Goal: Transaction & Acquisition: Purchase product/service

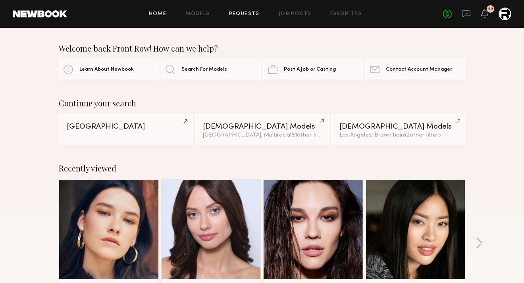
click at [232, 14] on link "Requests" at bounding box center [244, 14] width 31 height 5
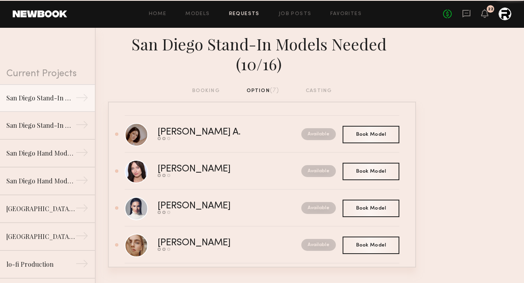
click at [203, 86] on div "booking option (7) casting" at bounding box center [262, 90] width 140 height 9
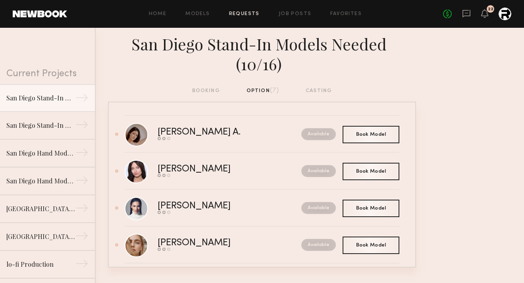
click at [204, 86] on div "booking option (7) casting" at bounding box center [262, 90] width 140 height 9
click at [58, 126] on div "San Diego Stand-In Models Needed (10/22)" at bounding box center [40, 125] width 69 height 10
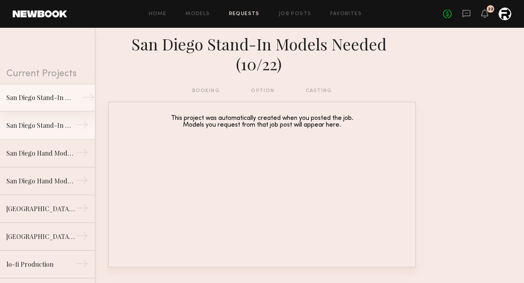
click at [57, 104] on link "San Diego Stand-In Models Needed (10/16) →" at bounding box center [47, 98] width 95 height 28
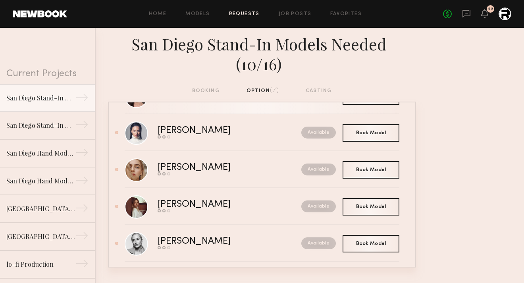
scroll to position [120, 0]
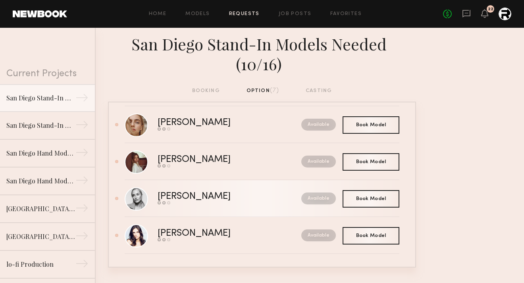
click at [180, 192] on div "Sam F." at bounding box center [211, 196] width 108 height 9
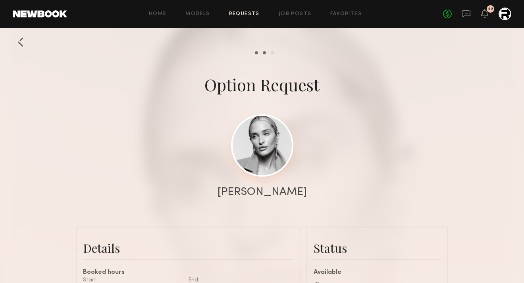
click at [259, 143] on link at bounding box center [262, 145] width 62 height 62
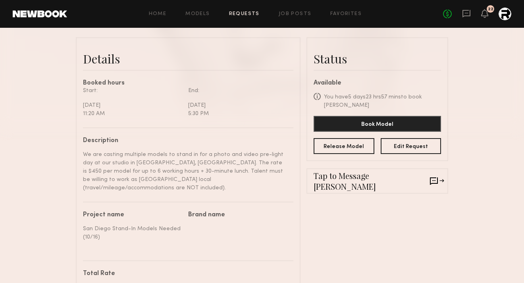
scroll to position [190, 0]
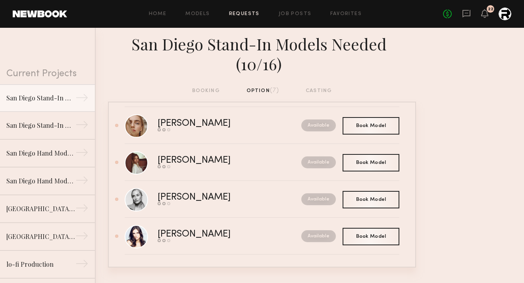
scroll to position [120, 0]
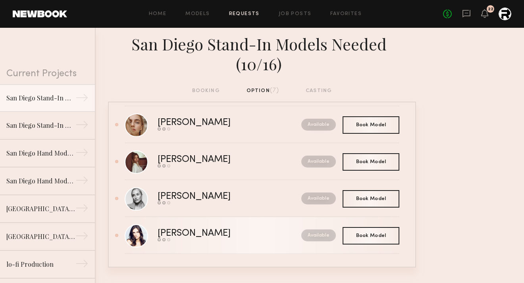
click at [186, 229] on div "Ashley E." at bounding box center [211, 233] width 108 height 9
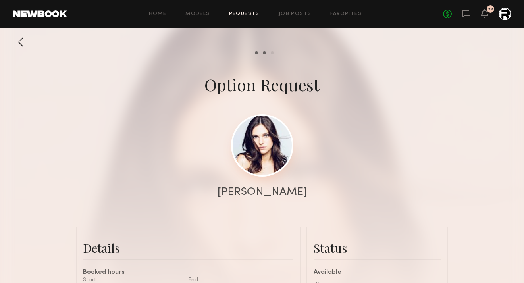
click at [254, 148] on link at bounding box center [262, 145] width 62 height 62
click at [25, 40] on div at bounding box center [21, 42] width 16 height 16
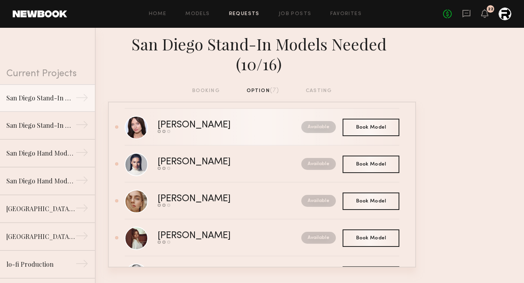
scroll to position [120, 0]
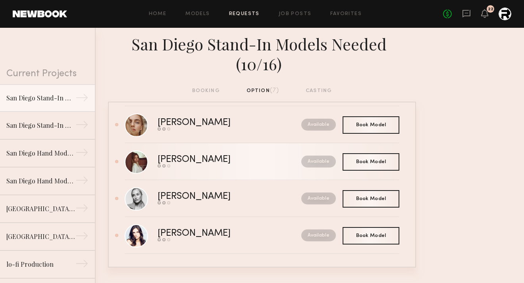
click at [182, 155] on div "Ellie G." at bounding box center [211, 159] width 108 height 9
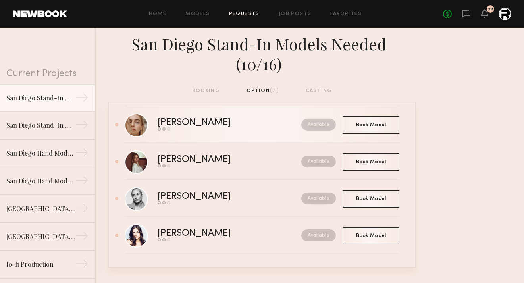
click at [194, 118] on div "[PERSON_NAME]" at bounding box center [211, 122] width 108 height 9
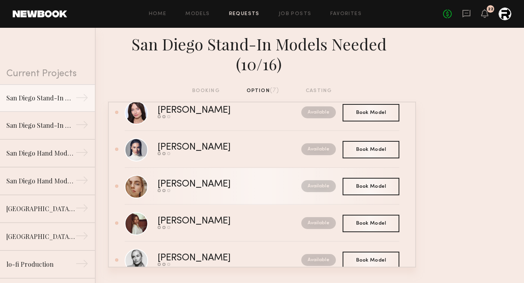
scroll to position [29, 0]
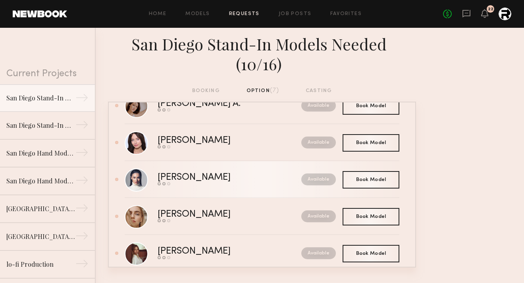
click at [190, 173] on div "Jenny P." at bounding box center [211, 177] width 108 height 9
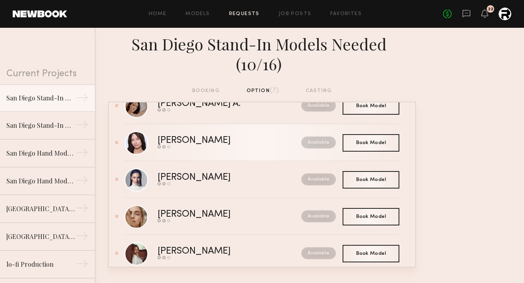
click at [188, 136] on div "Lilija T." at bounding box center [211, 140] width 108 height 9
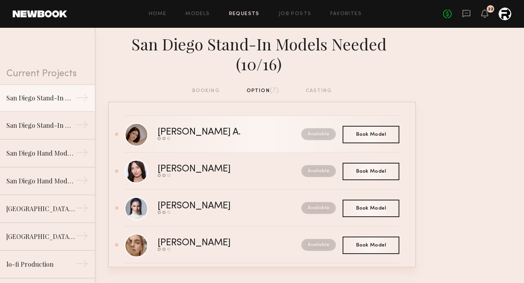
click at [183, 128] on div "Reagan A." at bounding box center [213, 132] width 113 height 9
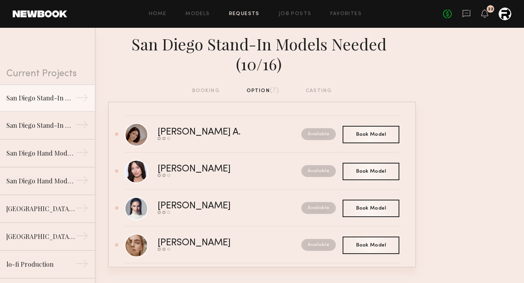
click at [316, 86] on div "booking option (7) casting" at bounding box center [262, 90] width 140 height 9
click at [313, 86] on div "booking option (7) casting" at bounding box center [262, 90] width 140 height 9
click at [207, 41] on div "San Diego Stand-In Models Needed (10/16)" at bounding box center [262, 54] width 308 height 40
click at [61, 96] on div "San Diego Stand-In Models Needed (10/16)" at bounding box center [40, 98] width 69 height 10
click at [85, 98] on div "→" at bounding box center [88, 99] width 13 height 16
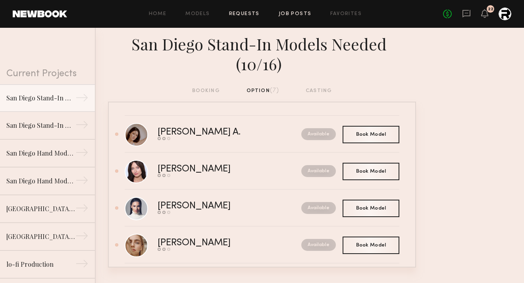
click at [293, 13] on link "Job Posts" at bounding box center [294, 14] width 33 height 5
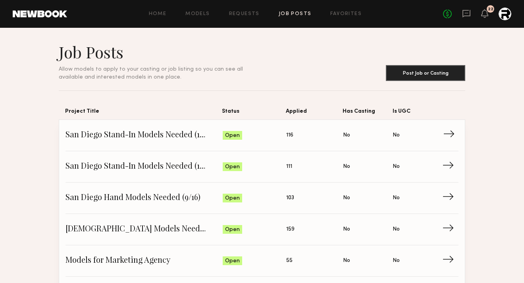
click at [166, 134] on span "San Diego Stand-In Models Needed (10/16)" at bounding box center [143, 135] width 157 height 12
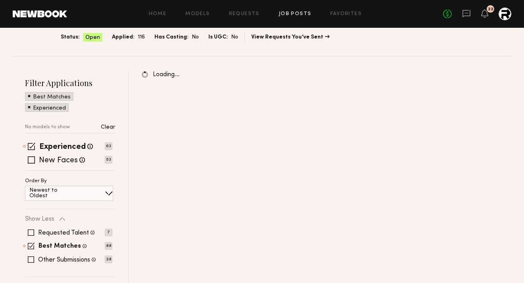
scroll to position [109, 0]
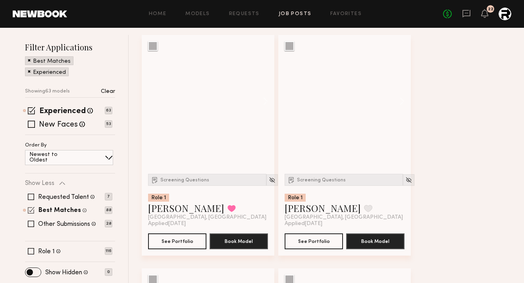
click at [33, 211] on span at bounding box center [31, 210] width 7 height 7
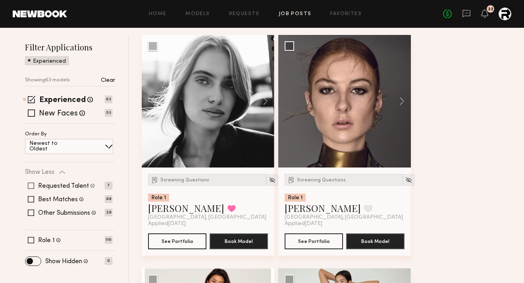
click at [33, 185] on span at bounding box center [31, 185] width 6 height 6
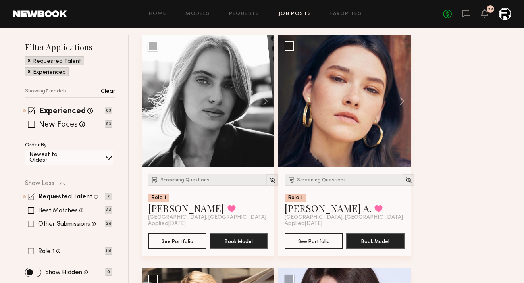
click at [31, 199] on span at bounding box center [31, 196] width 7 height 7
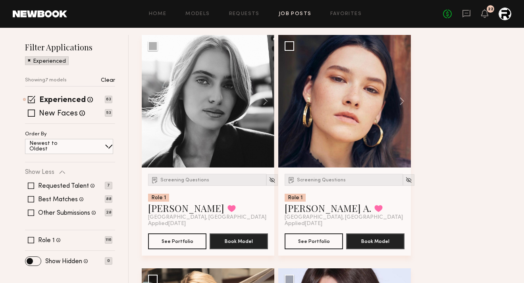
click at [25, 203] on div "Requested Talent Models you have reached out to with requests 7 Best Matches Mo…" at bounding box center [68, 199] width 87 height 48
click at [31, 212] on span at bounding box center [31, 212] width 6 height 6
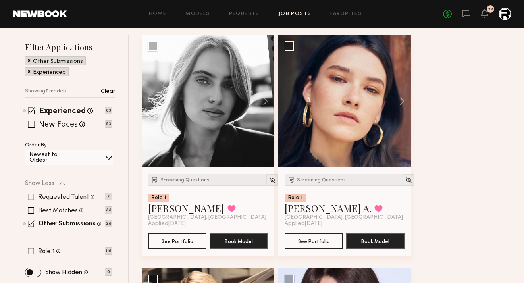
click at [31, 199] on span at bounding box center [31, 197] width 6 height 6
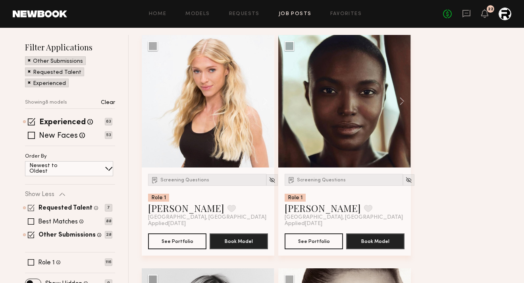
click at [31, 208] on span at bounding box center [31, 207] width 7 height 7
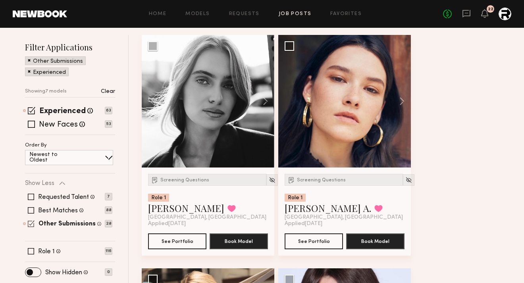
click at [31, 221] on span at bounding box center [31, 223] width 7 height 7
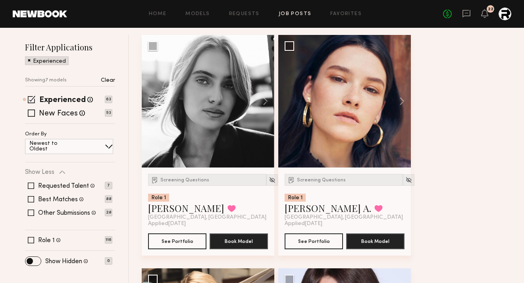
click at [31, 203] on div "Requested Talent Models you have reached out to with requests 7 Best Matches Mo…" at bounding box center [68, 199] width 87 height 48
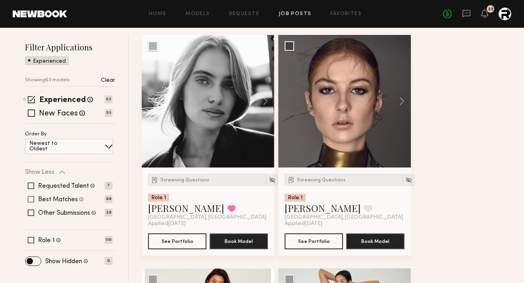
click at [31, 198] on span at bounding box center [31, 199] width 6 height 6
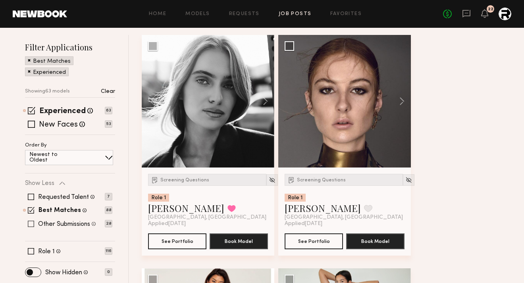
click at [31, 224] on span at bounding box center [31, 224] width 6 height 6
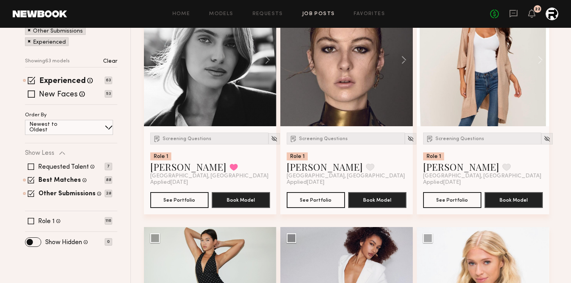
scroll to position [119, 0]
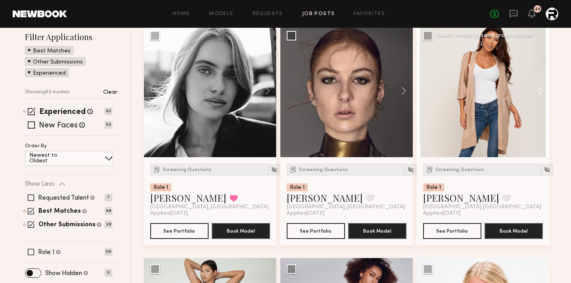
click at [523, 91] on button at bounding box center [536, 91] width 25 height 133
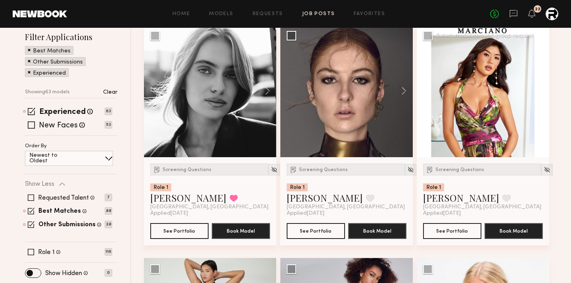
click at [523, 91] on button at bounding box center [536, 91] width 25 height 133
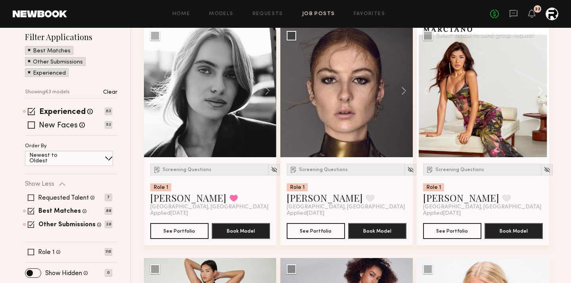
click at [523, 91] on button at bounding box center [536, 91] width 25 height 133
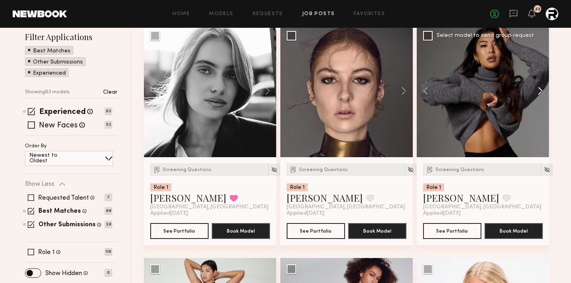
click at [523, 91] on button at bounding box center [536, 91] width 25 height 133
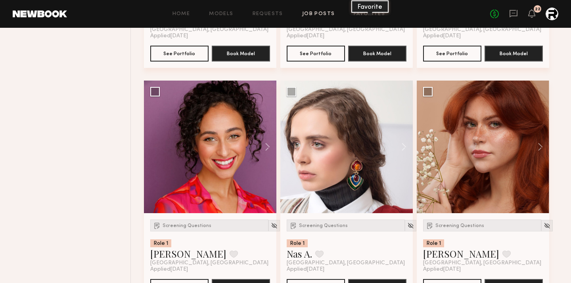
scroll to position [4729, 0]
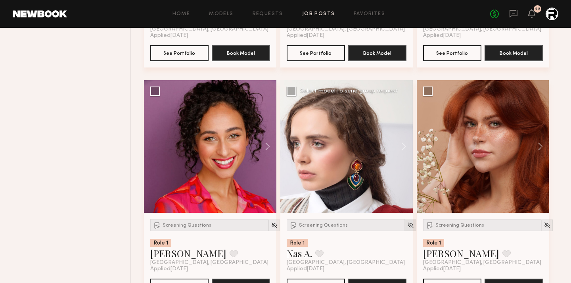
click at [407, 229] on img at bounding box center [410, 225] width 7 height 7
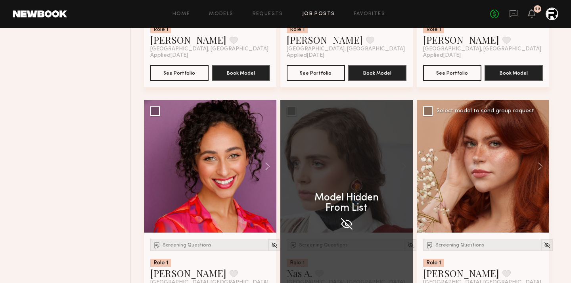
scroll to position [4734, 0]
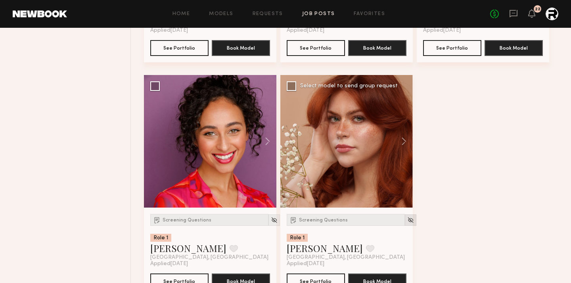
click at [405, 221] on div at bounding box center [411, 220] width 12 height 12
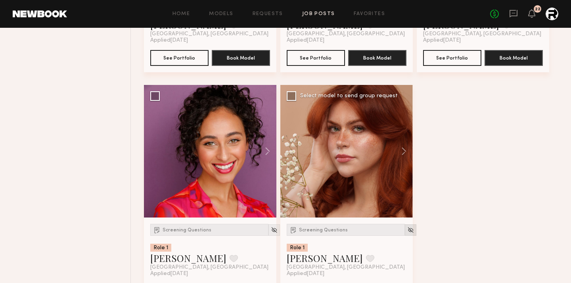
scroll to position [4722, 0]
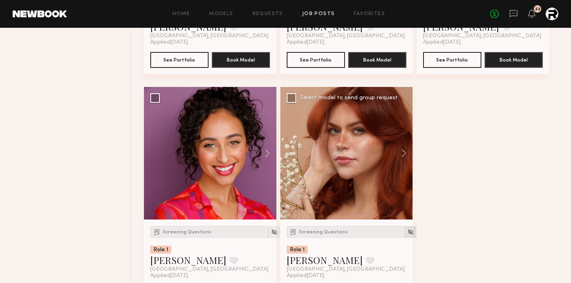
click at [407, 233] on img at bounding box center [410, 232] width 7 height 7
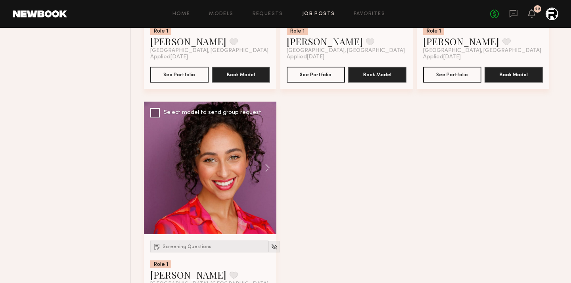
scroll to position [4710, 0]
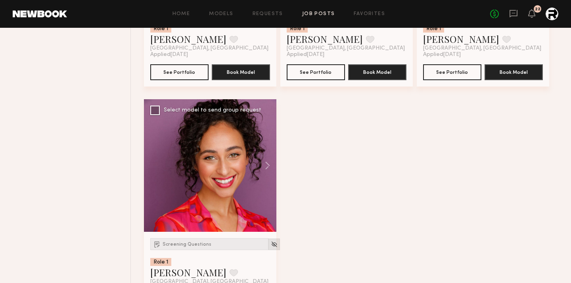
click at [269, 250] on div at bounding box center [275, 244] width 12 height 12
click at [271, 248] on img at bounding box center [274, 244] width 7 height 7
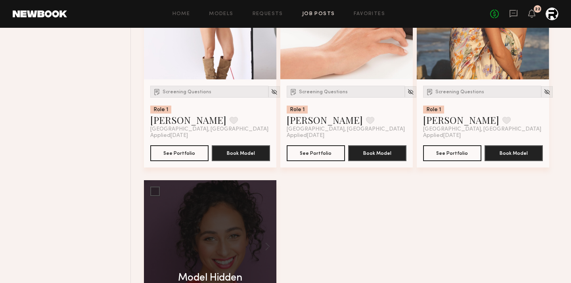
scroll to position [4620, 0]
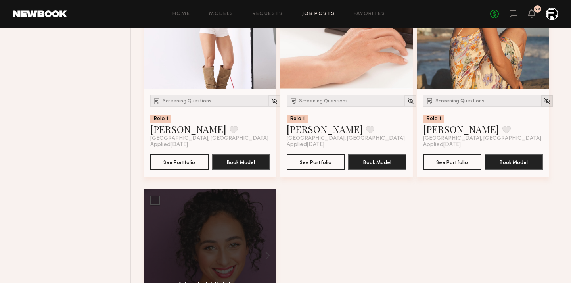
click at [523, 102] on img at bounding box center [547, 101] width 7 height 7
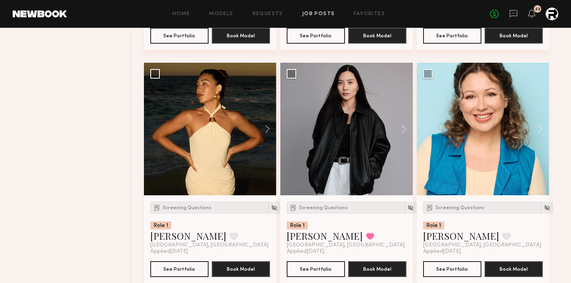
scroll to position [4278, 0]
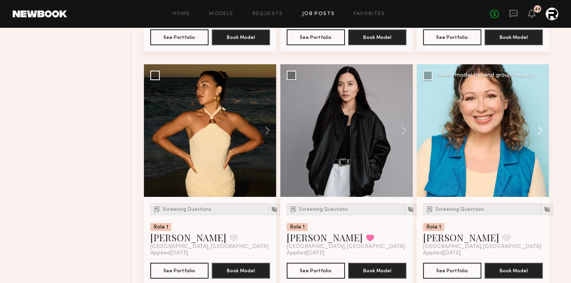
click at [523, 133] on button at bounding box center [536, 130] width 25 height 133
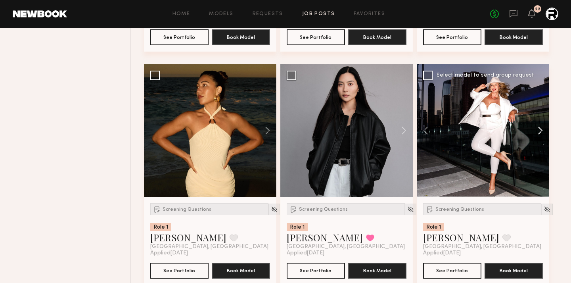
click at [523, 133] on button at bounding box center [536, 130] width 25 height 133
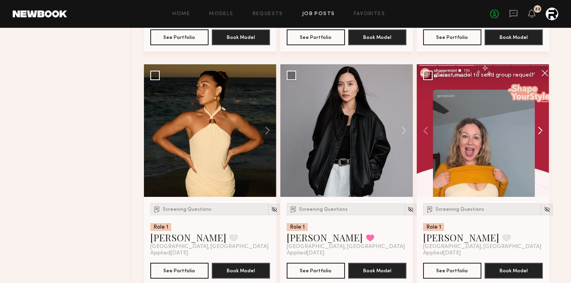
click at [523, 133] on button at bounding box center [536, 130] width 25 height 133
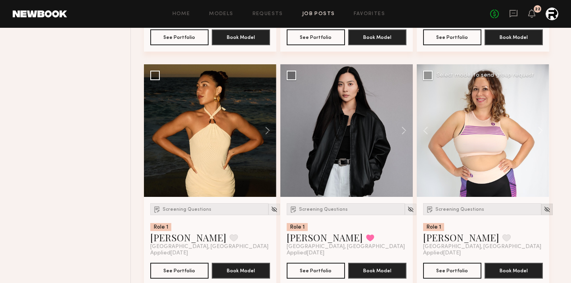
click at [523, 209] on img at bounding box center [547, 209] width 7 height 7
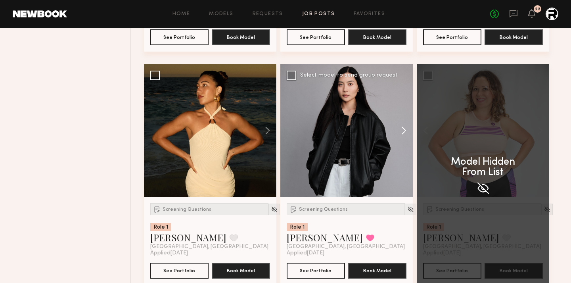
click at [403, 131] on button at bounding box center [400, 130] width 25 height 133
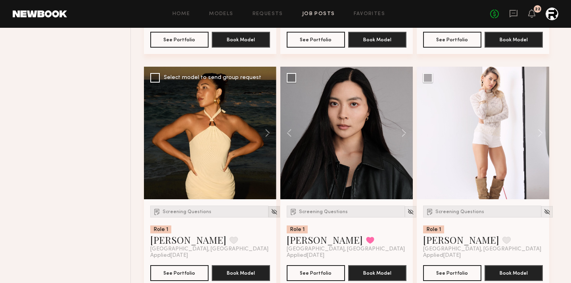
scroll to position [4296, 0]
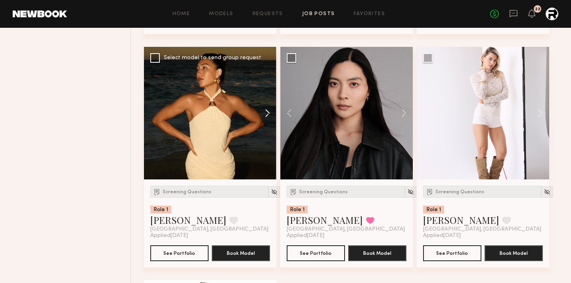
click at [266, 121] on button at bounding box center [263, 113] width 25 height 133
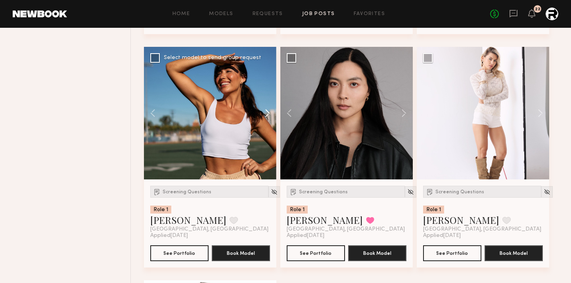
click at [266, 121] on button at bounding box center [263, 113] width 25 height 133
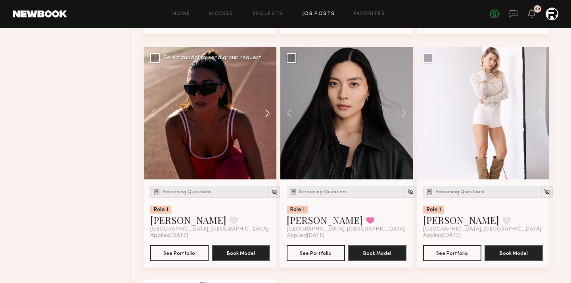
click at [266, 121] on button at bounding box center [263, 113] width 25 height 133
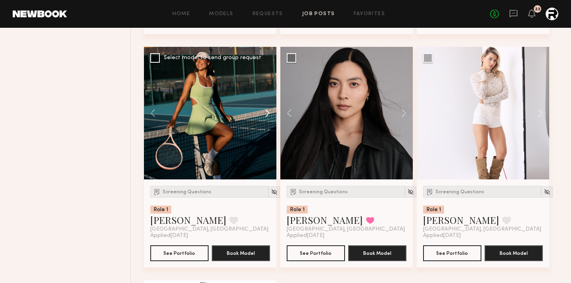
click at [266, 121] on button at bounding box center [263, 113] width 25 height 133
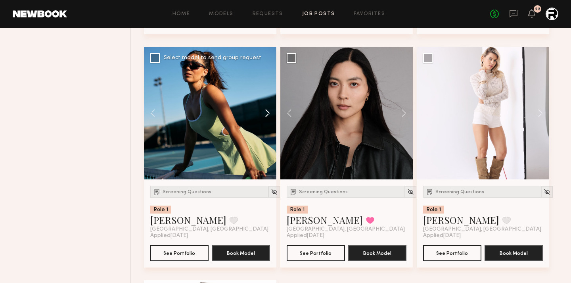
click at [266, 121] on button at bounding box center [263, 113] width 25 height 133
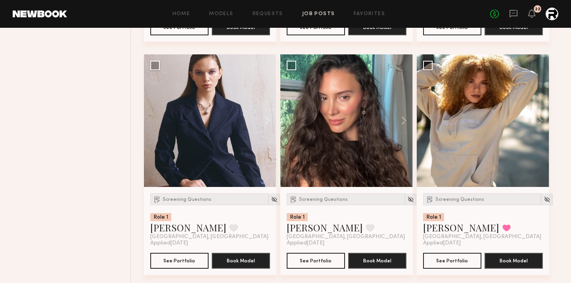
scroll to position [4053, 0]
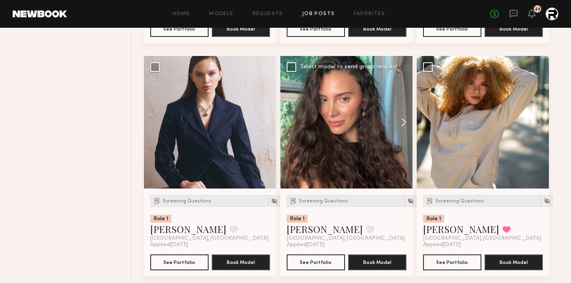
click at [401, 125] on button at bounding box center [400, 122] width 25 height 133
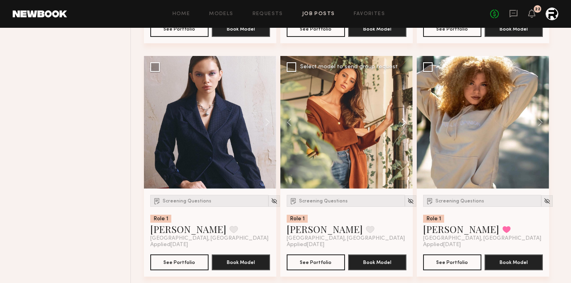
click at [401, 125] on button at bounding box center [400, 122] width 25 height 133
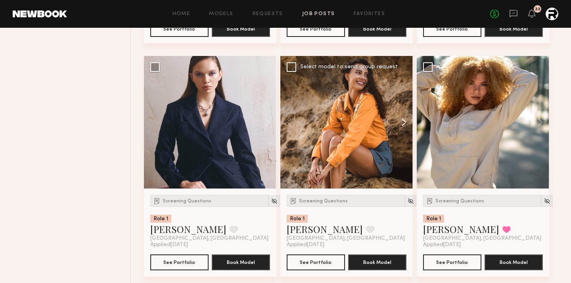
click at [401, 125] on button at bounding box center [400, 122] width 25 height 133
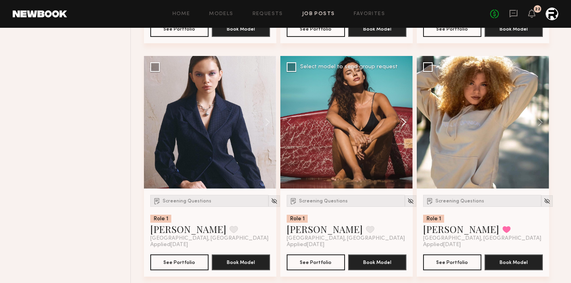
click at [401, 125] on button at bounding box center [400, 122] width 25 height 133
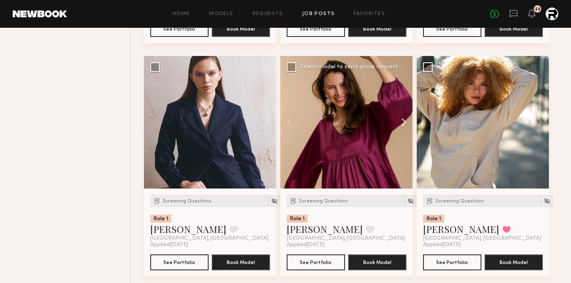
click at [401, 125] on button at bounding box center [400, 122] width 25 height 133
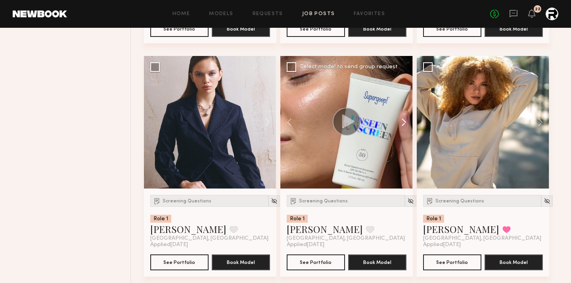
click at [401, 125] on button at bounding box center [400, 122] width 25 height 133
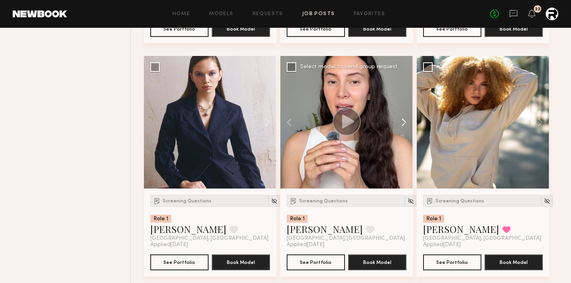
click at [401, 125] on button at bounding box center [400, 122] width 25 height 133
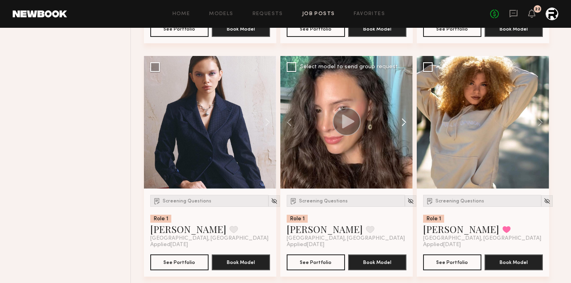
click at [401, 125] on button at bounding box center [400, 122] width 25 height 133
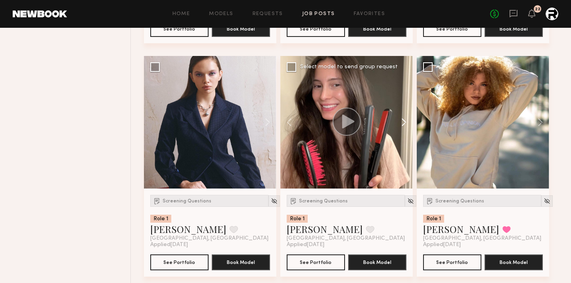
click at [401, 125] on button at bounding box center [400, 122] width 25 height 133
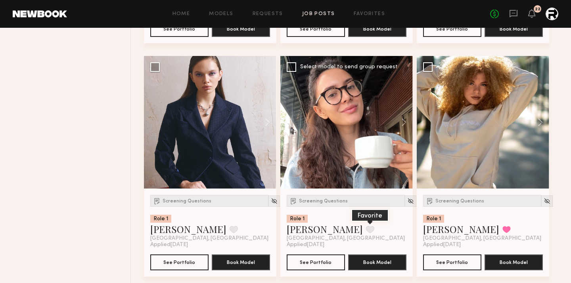
click at [366, 233] on button at bounding box center [370, 229] width 8 height 7
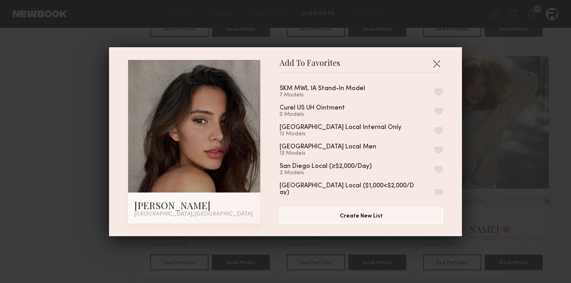
click at [441, 89] on button "button" at bounding box center [439, 91] width 8 height 7
click at [437, 60] on button "button" at bounding box center [436, 63] width 13 height 13
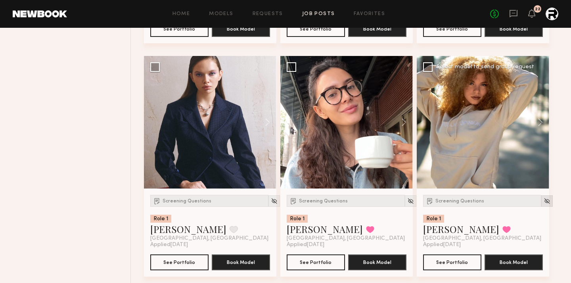
click at [523, 204] on img at bounding box center [547, 201] width 7 height 7
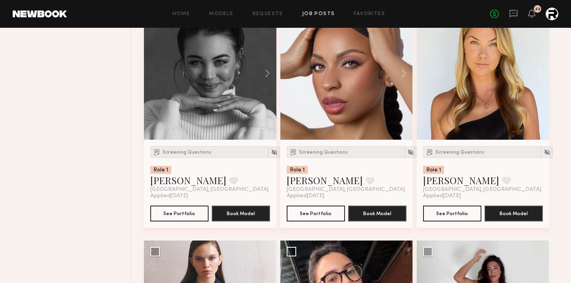
scroll to position [3853, 0]
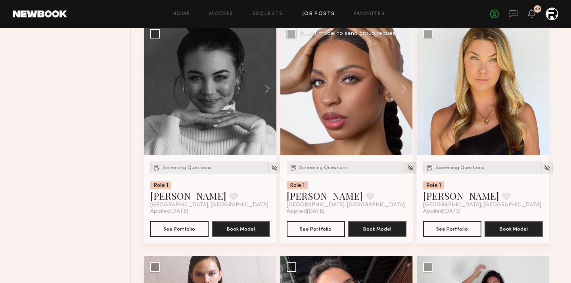
click at [407, 171] on img at bounding box center [410, 167] width 7 height 7
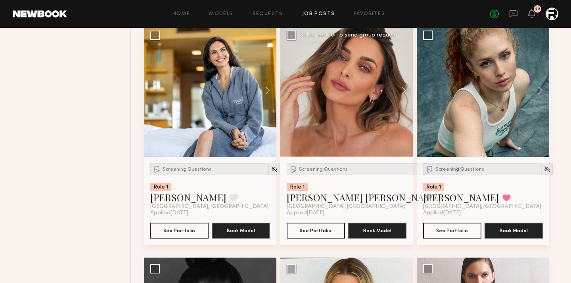
scroll to position [3606, 0]
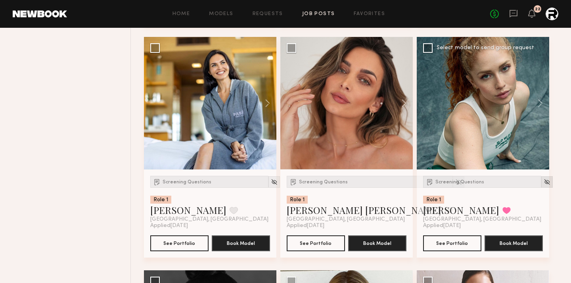
click at [523, 184] on img at bounding box center [547, 182] width 7 height 7
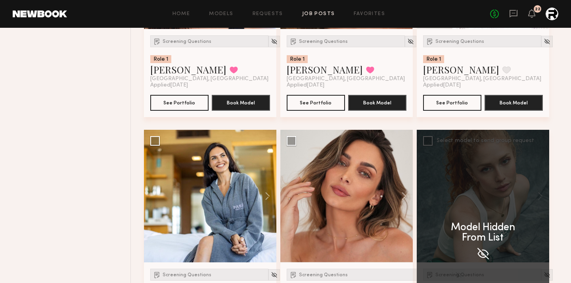
scroll to position [3512, 0]
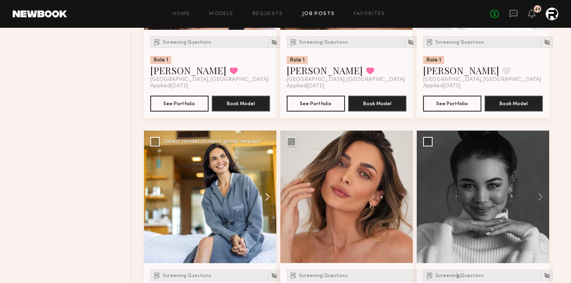
click at [263, 202] on button at bounding box center [263, 197] width 25 height 133
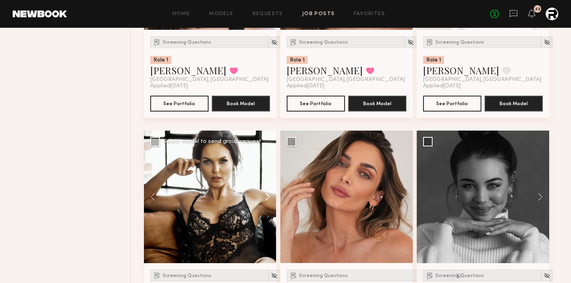
click at [263, 202] on button at bounding box center [263, 197] width 25 height 133
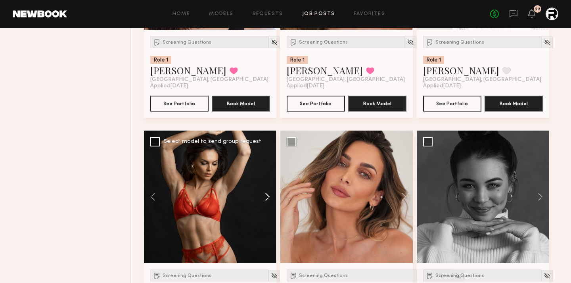
click at [263, 202] on button at bounding box center [263, 197] width 25 height 133
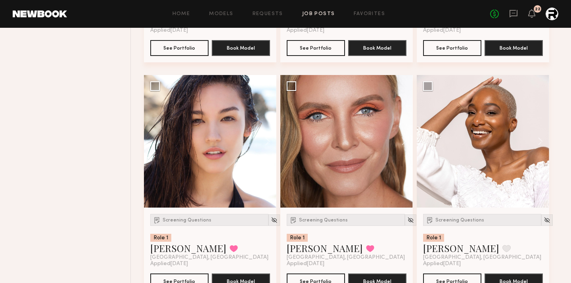
scroll to position [3335, 0]
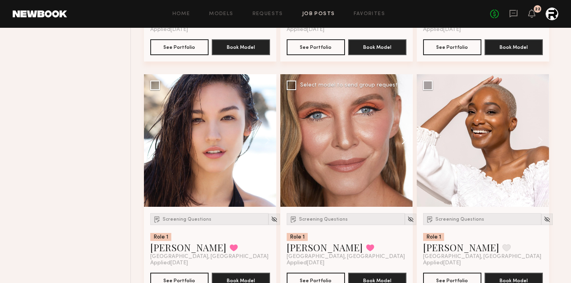
click at [401, 144] on button at bounding box center [400, 140] width 25 height 133
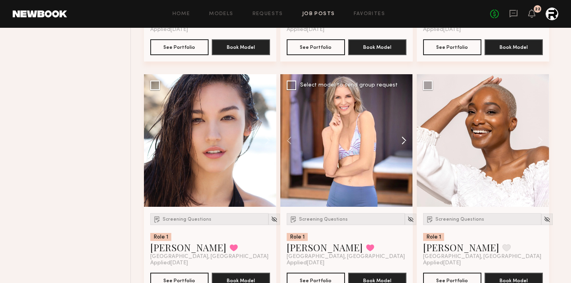
click at [401, 144] on button at bounding box center [400, 140] width 25 height 133
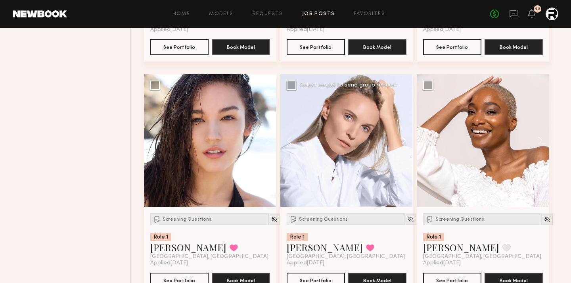
click at [401, 144] on button at bounding box center [400, 140] width 25 height 133
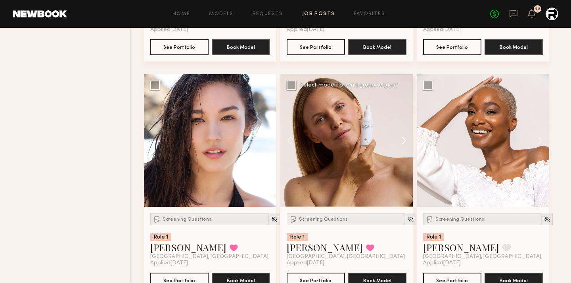
click at [401, 144] on button at bounding box center [400, 140] width 25 height 133
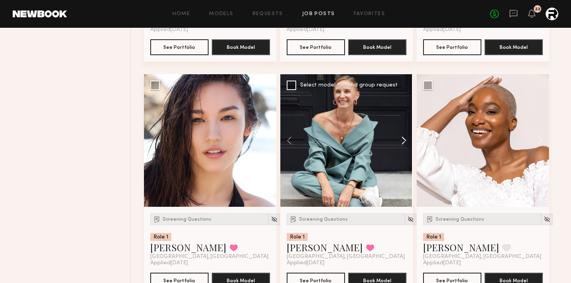
click at [401, 144] on button at bounding box center [400, 140] width 25 height 133
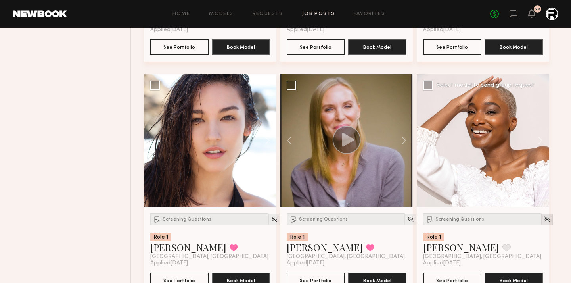
click at [523, 219] on div at bounding box center [548, 219] width 12 height 12
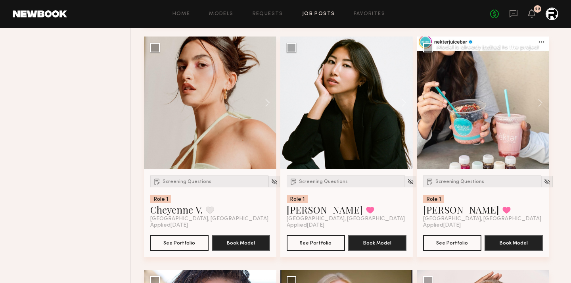
scroll to position [3142, 0]
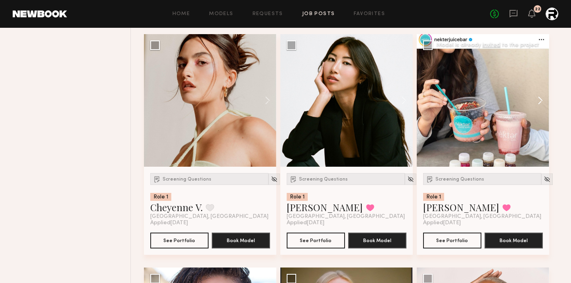
click at [523, 101] on button at bounding box center [536, 100] width 25 height 133
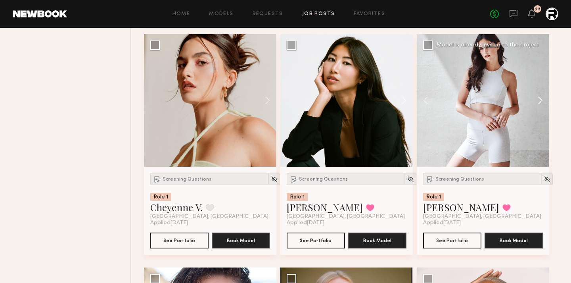
click at [523, 101] on button at bounding box center [536, 100] width 25 height 133
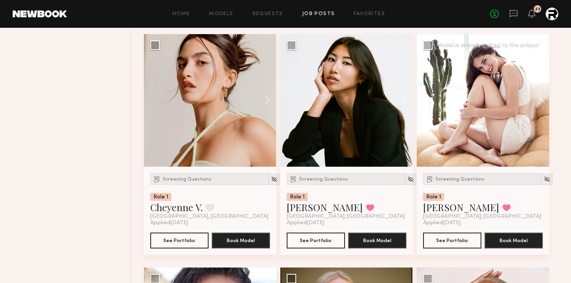
click at [523, 101] on button at bounding box center [536, 100] width 25 height 133
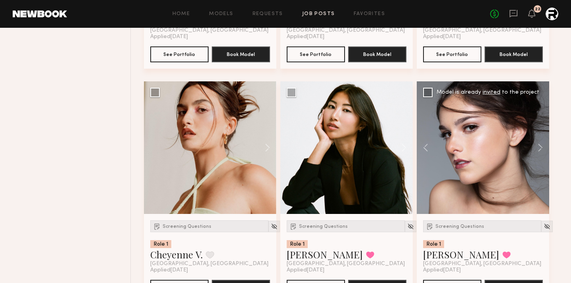
scroll to position [3092, 0]
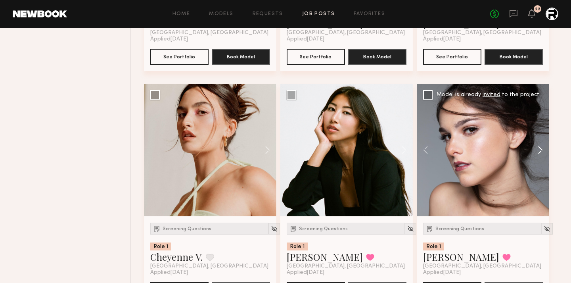
click at [523, 155] on button at bounding box center [536, 150] width 25 height 133
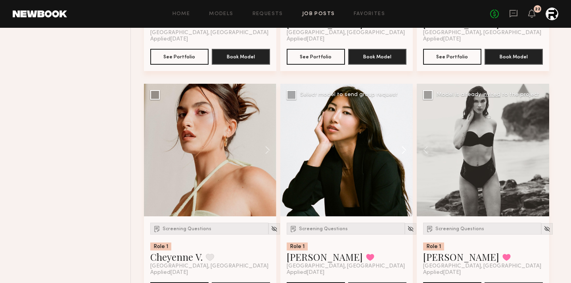
click at [405, 152] on button at bounding box center [400, 150] width 25 height 133
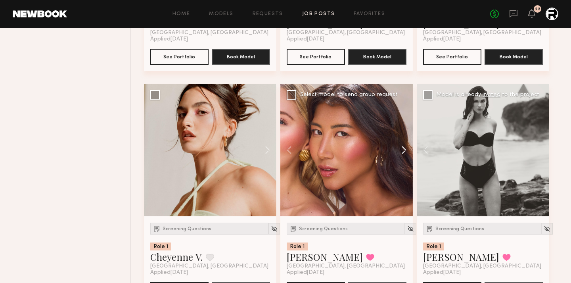
click at [405, 152] on button at bounding box center [400, 150] width 25 height 133
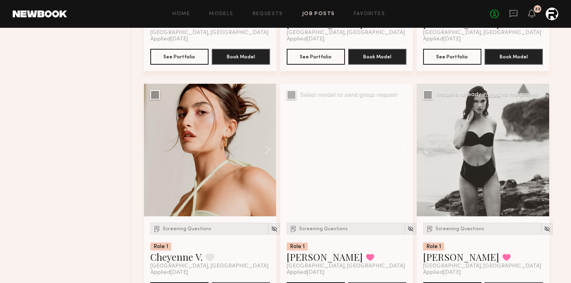
click at [405, 152] on button at bounding box center [400, 150] width 25 height 133
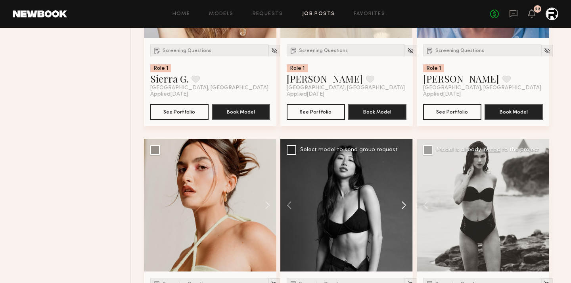
scroll to position [3083, 0]
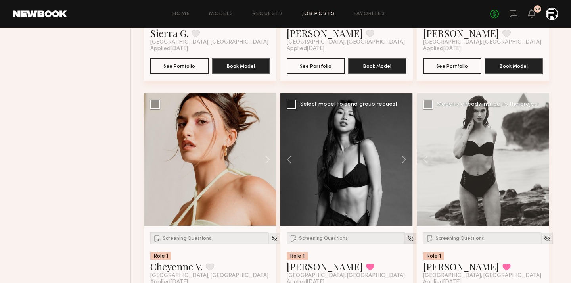
click at [407, 241] on img at bounding box center [410, 238] width 7 height 7
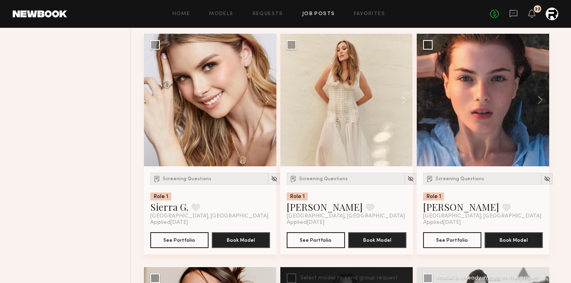
scroll to position [2906, 0]
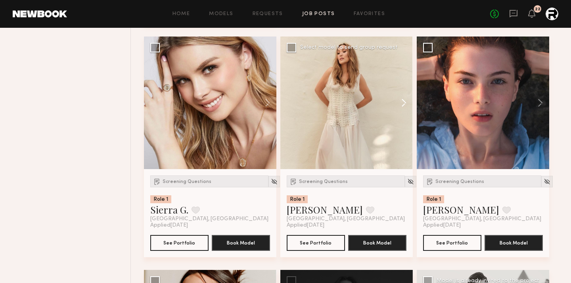
click at [405, 113] on button at bounding box center [400, 102] width 25 height 133
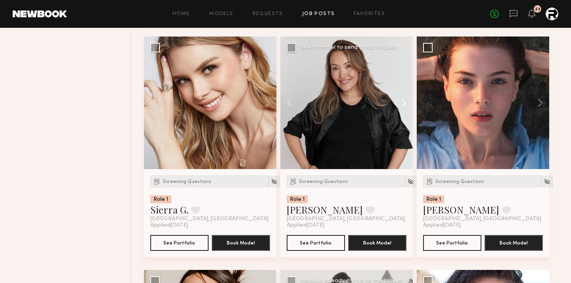
click at [405, 110] on button at bounding box center [400, 102] width 25 height 133
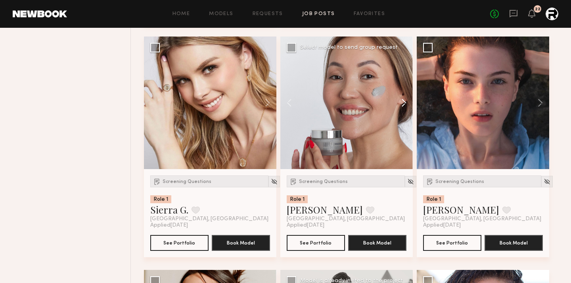
click at [405, 110] on button at bounding box center [400, 102] width 25 height 133
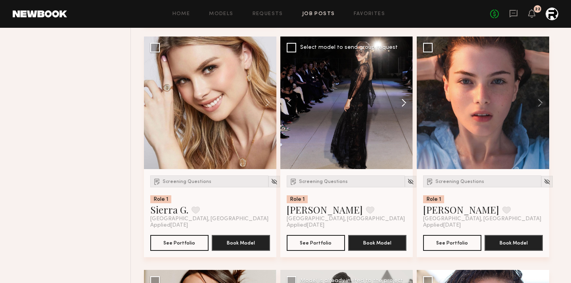
click at [405, 110] on button at bounding box center [400, 102] width 25 height 133
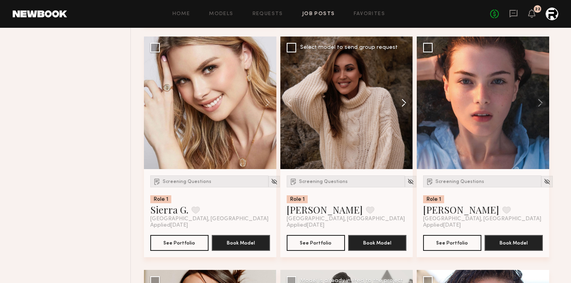
click at [405, 110] on button at bounding box center [400, 102] width 25 height 133
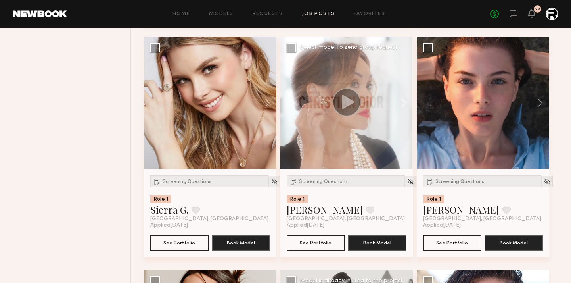
click at [405, 110] on button at bounding box center [400, 102] width 25 height 133
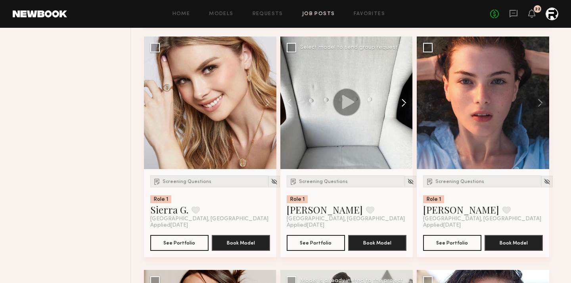
click at [405, 110] on button at bounding box center [400, 102] width 25 height 133
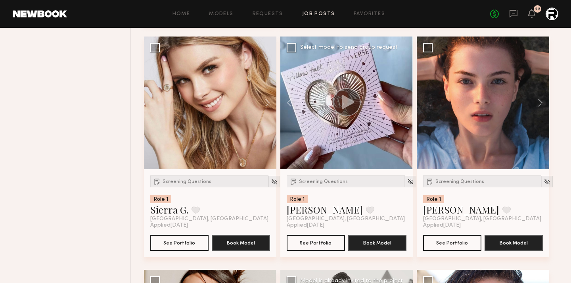
click at [405, 110] on div at bounding box center [346, 102] width 133 height 133
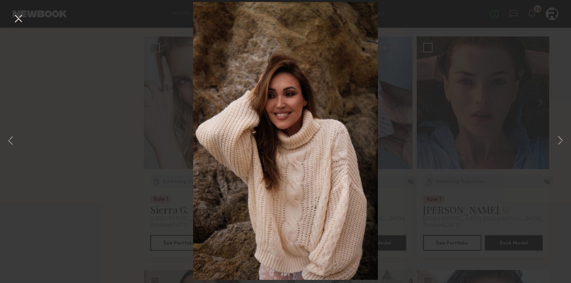
click at [15, 19] on button at bounding box center [18, 19] width 13 height 14
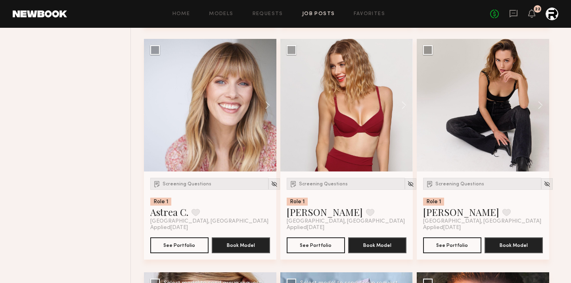
scroll to position [2641, 0]
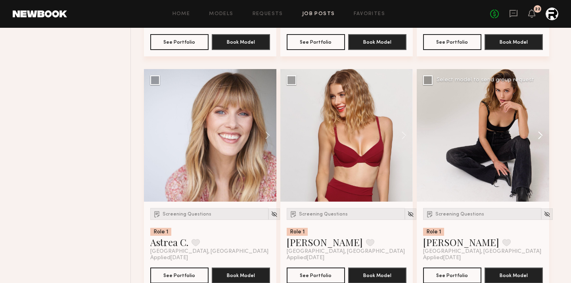
click at [523, 137] on button at bounding box center [536, 135] width 25 height 133
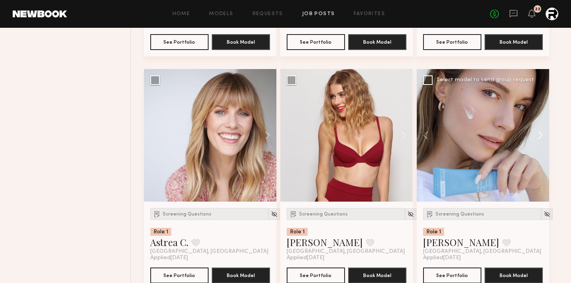
click at [523, 137] on button at bounding box center [536, 135] width 25 height 133
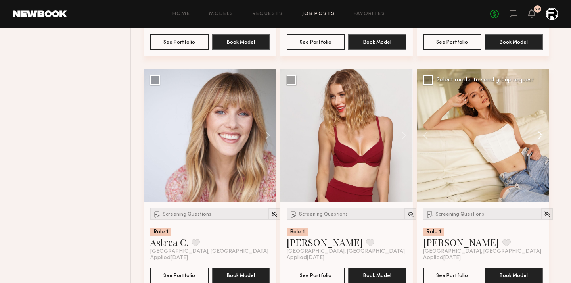
click at [523, 137] on button at bounding box center [536, 135] width 25 height 133
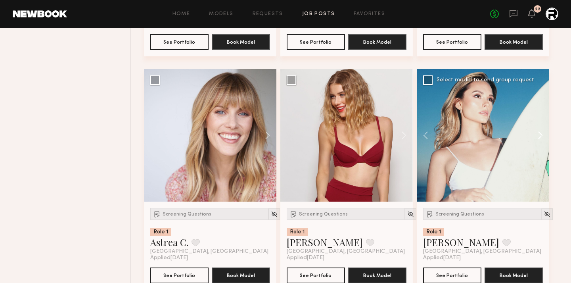
click at [523, 137] on button at bounding box center [536, 135] width 25 height 133
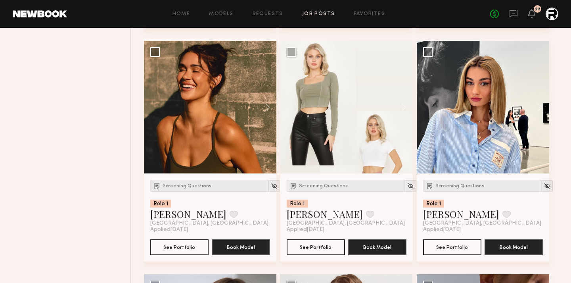
scroll to position [2436, 0]
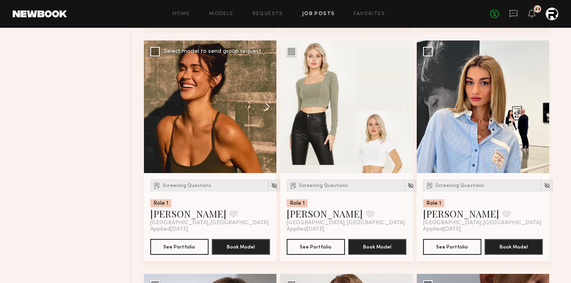
click at [267, 109] on button at bounding box center [263, 106] width 25 height 133
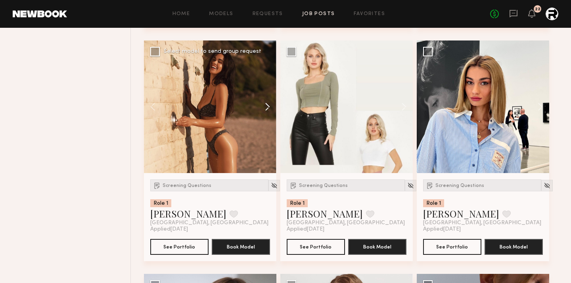
click at [267, 109] on button at bounding box center [263, 106] width 25 height 133
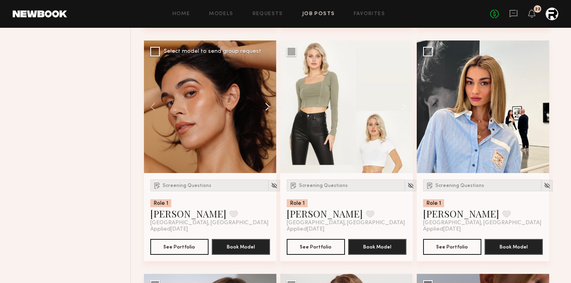
click at [267, 109] on button at bounding box center [263, 106] width 25 height 133
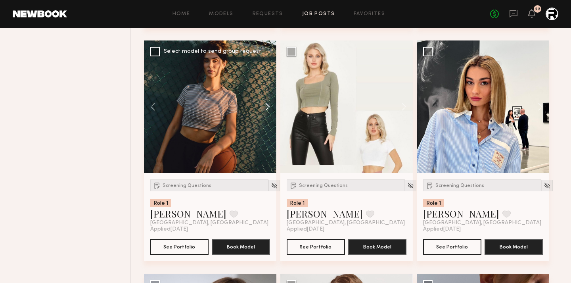
click at [267, 109] on button at bounding box center [263, 106] width 25 height 133
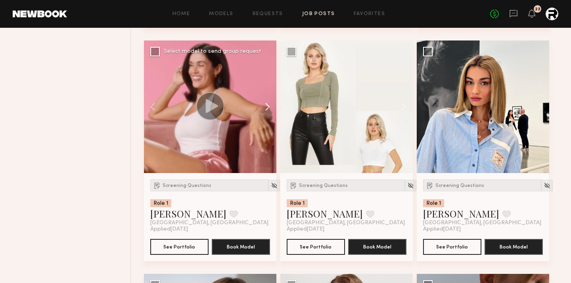
click at [267, 109] on button at bounding box center [263, 106] width 25 height 133
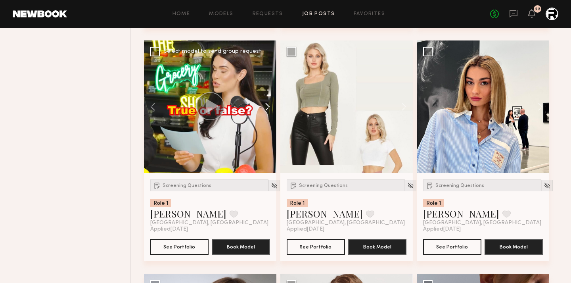
click at [267, 109] on button at bounding box center [263, 106] width 25 height 133
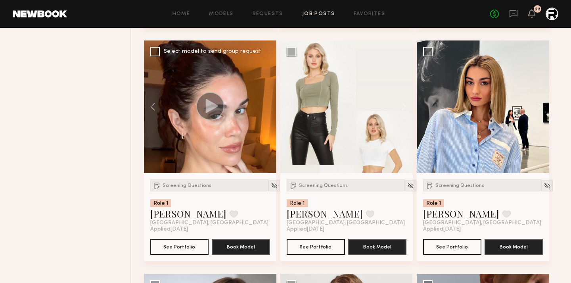
click at [267, 109] on div at bounding box center [210, 106] width 133 height 133
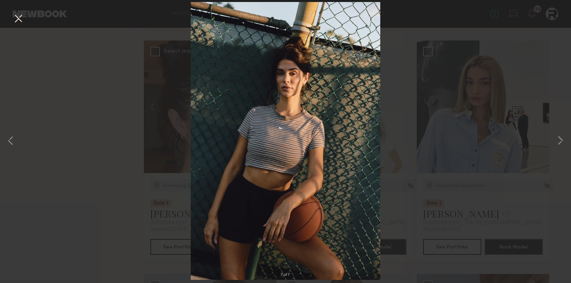
click at [267, 109] on img at bounding box center [285, 141] width 189 height 278
click at [16, 22] on button at bounding box center [18, 19] width 13 height 14
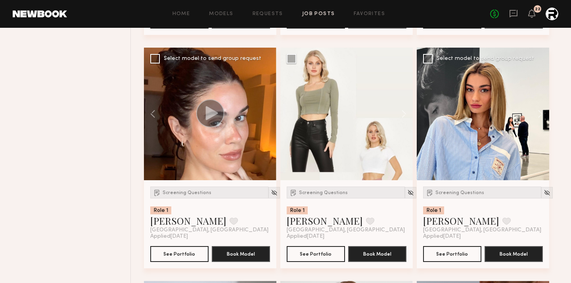
scroll to position [2429, 0]
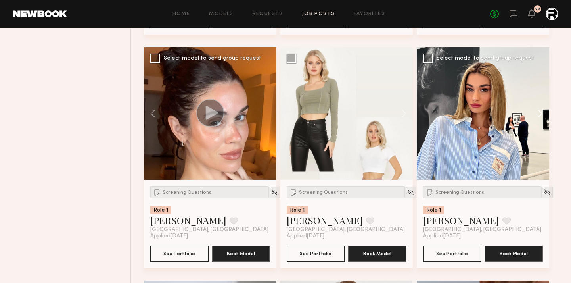
click at [523, 115] on button at bounding box center [536, 113] width 25 height 133
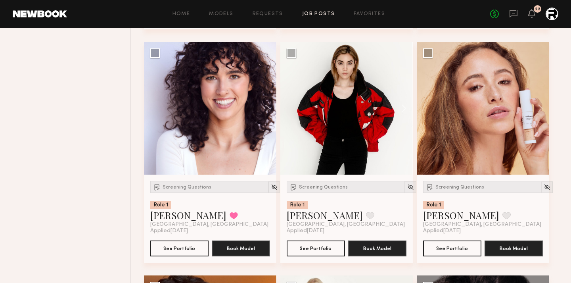
scroll to position [2201, 0]
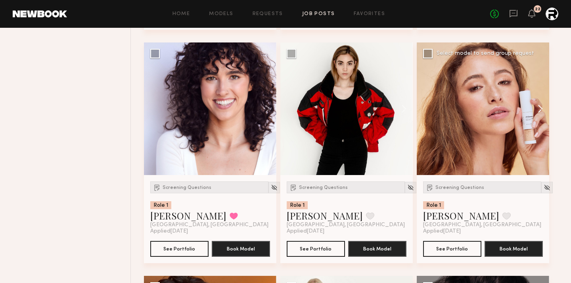
click at [523, 110] on button at bounding box center [536, 108] width 25 height 133
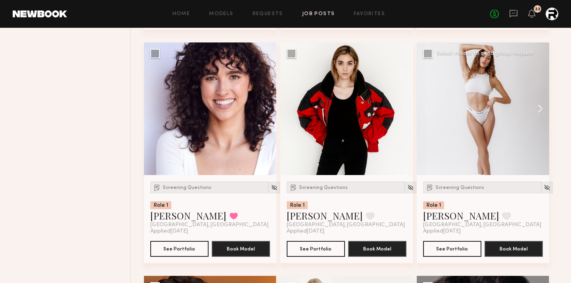
click at [523, 110] on button at bounding box center [536, 108] width 25 height 133
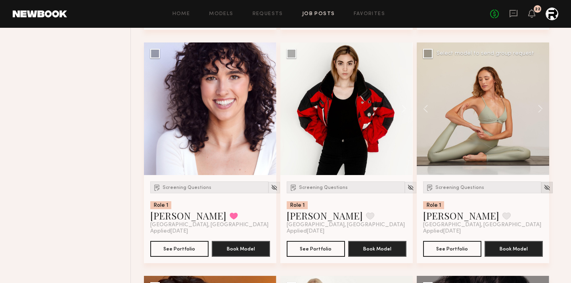
click at [523, 187] on img at bounding box center [547, 187] width 7 height 7
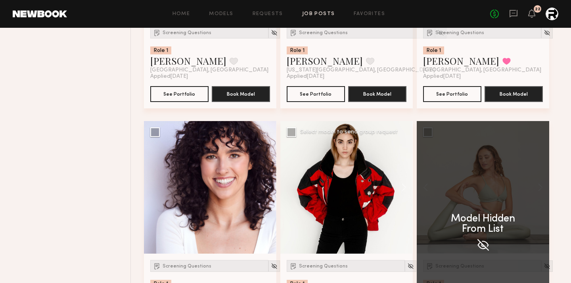
scroll to position [2175, 0]
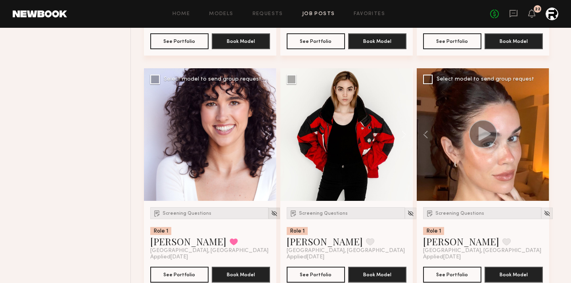
click at [269, 211] on div at bounding box center [275, 213] width 12 height 12
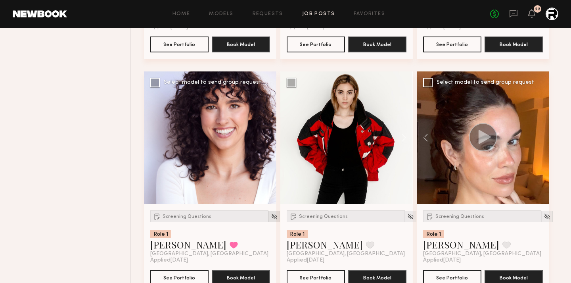
click at [271, 218] on img at bounding box center [274, 216] width 7 height 7
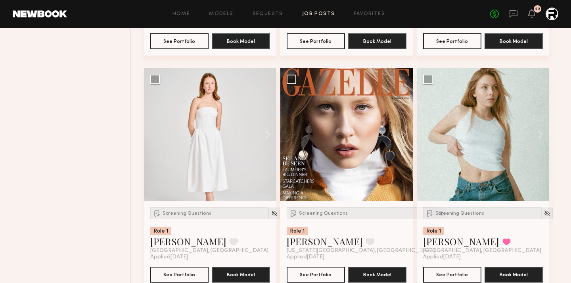
scroll to position [1941, 0]
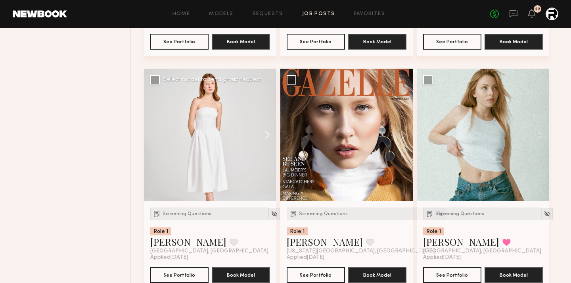
click at [267, 138] on button at bounding box center [263, 135] width 25 height 133
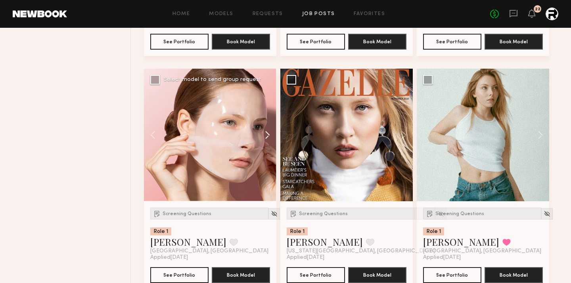
click at [267, 138] on button at bounding box center [263, 135] width 25 height 133
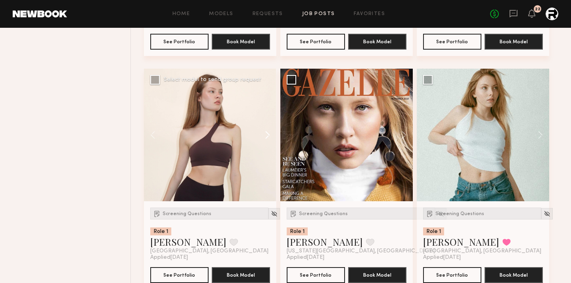
click at [267, 138] on button at bounding box center [263, 135] width 25 height 133
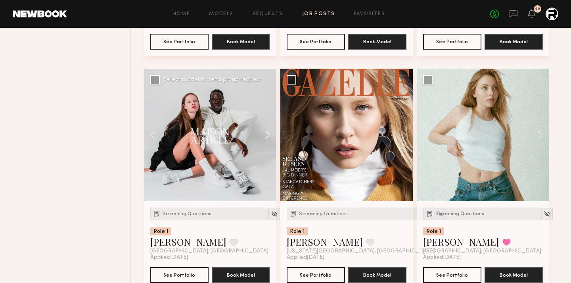
click at [267, 138] on button at bounding box center [263, 135] width 25 height 133
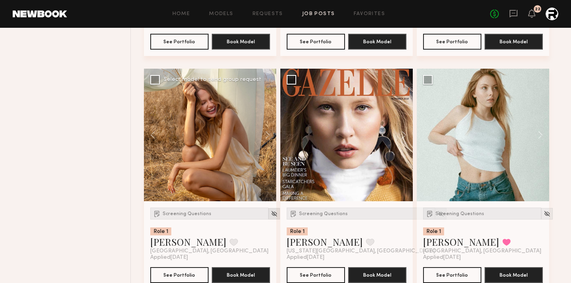
click at [271, 213] on img at bounding box center [274, 213] width 7 height 7
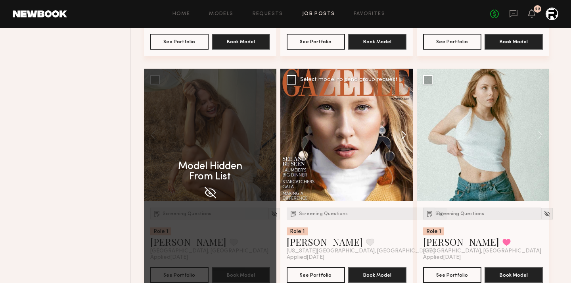
click at [402, 142] on button at bounding box center [400, 135] width 25 height 133
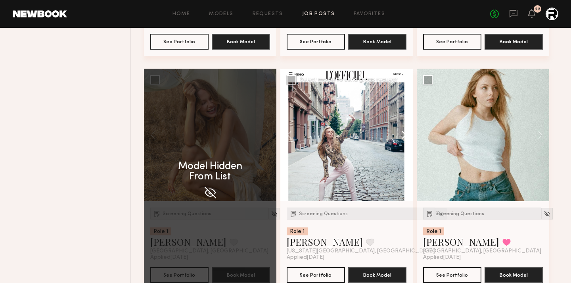
click at [402, 142] on button at bounding box center [400, 135] width 25 height 133
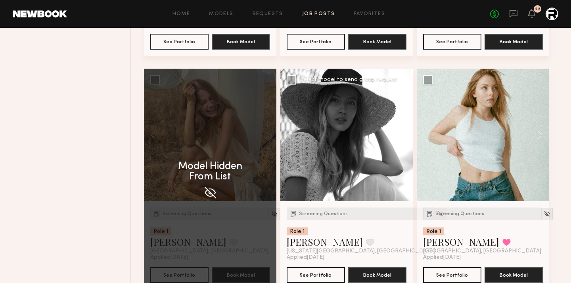
click at [402, 142] on button at bounding box center [400, 135] width 25 height 133
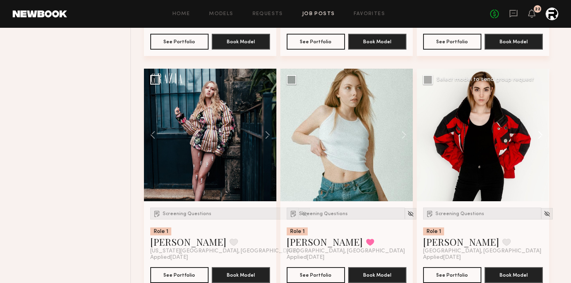
click at [523, 134] on button at bounding box center [536, 135] width 25 height 133
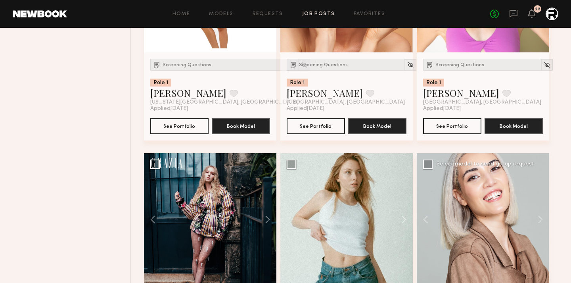
scroll to position [1878, 0]
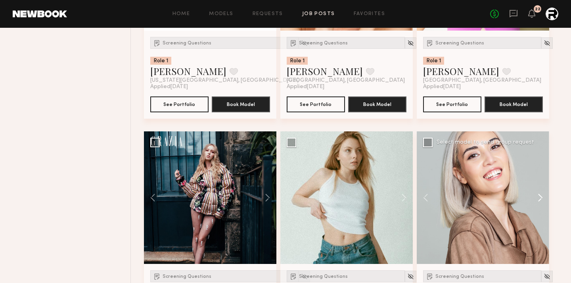
click at [523, 196] on button at bounding box center [536, 197] width 25 height 133
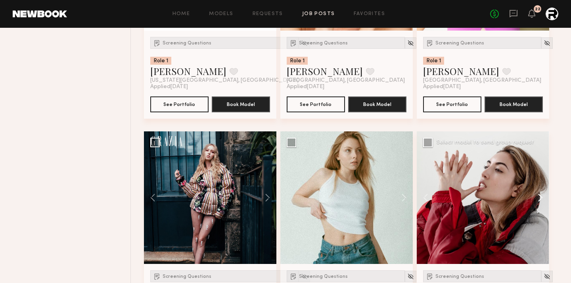
click at [523, 196] on button at bounding box center [536, 197] width 25 height 133
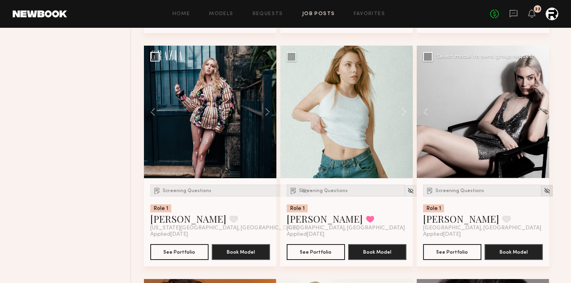
click at [523, 186] on div at bounding box center [548, 191] width 12 height 12
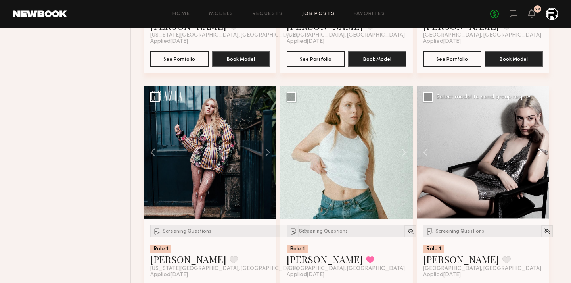
scroll to position [1925, 0]
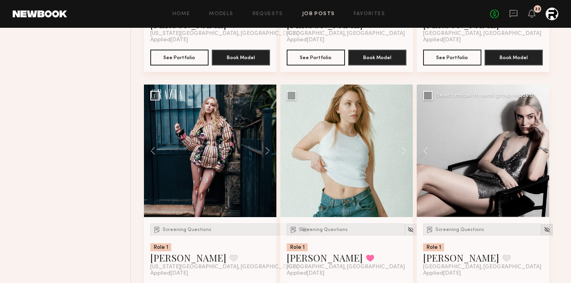
click at [523, 235] on div at bounding box center [548, 230] width 12 height 12
click at [523, 232] on img at bounding box center [547, 229] width 7 height 7
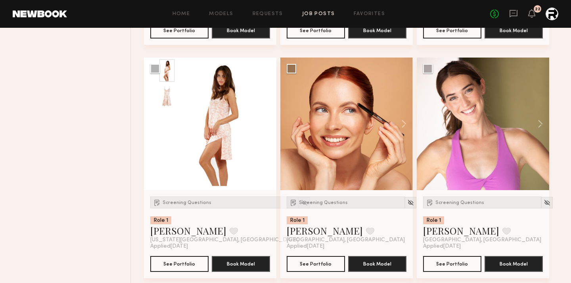
scroll to position [1715, 0]
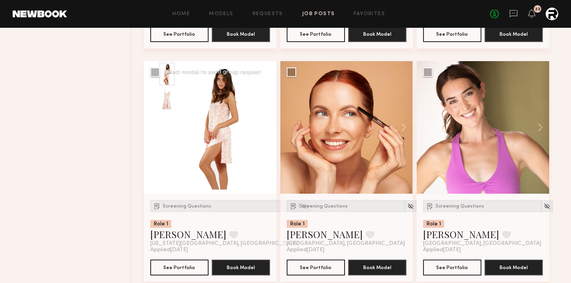
click at [265, 130] on button at bounding box center [263, 127] width 25 height 133
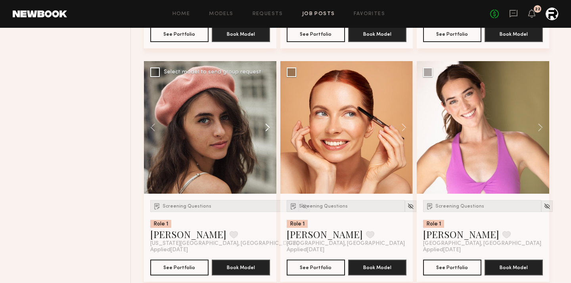
click at [265, 130] on button at bounding box center [263, 127] width 25 height 133
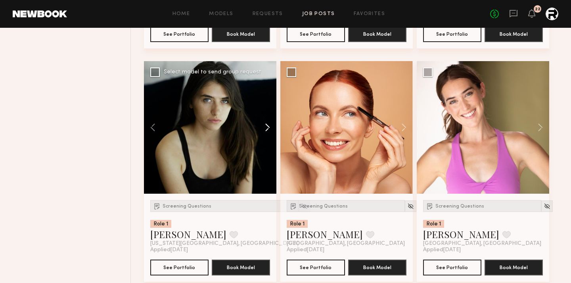
click at [265, 130] on button at bounding box center [263, 127] width 25 height 133
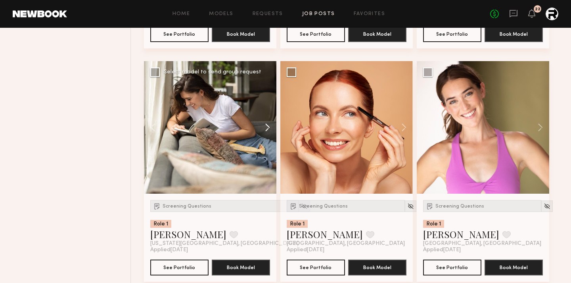
click at [265, 130] on button at bounding box center [263, 127] width 25 height 133
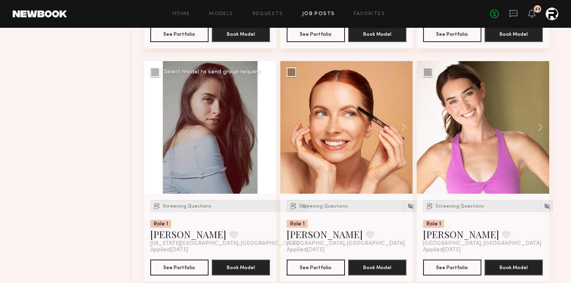
click at [265, 130] on div at bounding box center [210, 127] width 133 height 133
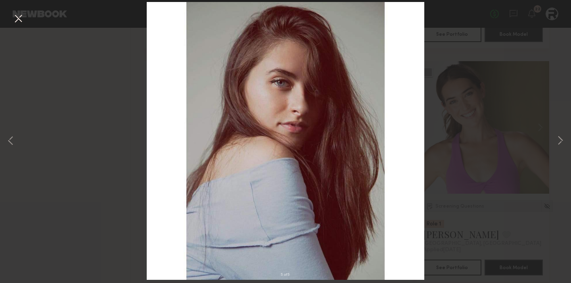
click at [498, 111] on div "5 of 5" at bounding box center [285, 141] width 571 height 283
click at [21, 19] on button at bounding box center [18, 19] width 13 height 14
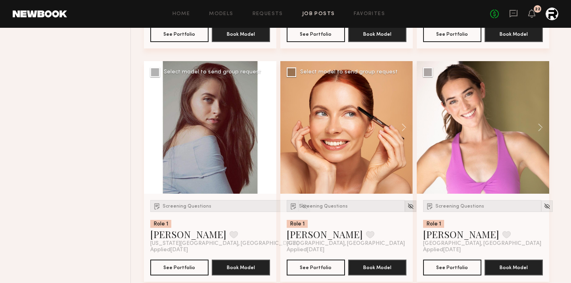
click at [407, 205] on img at bounding box center [410, 206] width 7 height 7
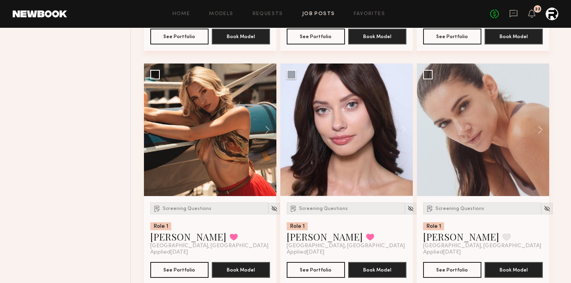
scroll to position [1479, 0]
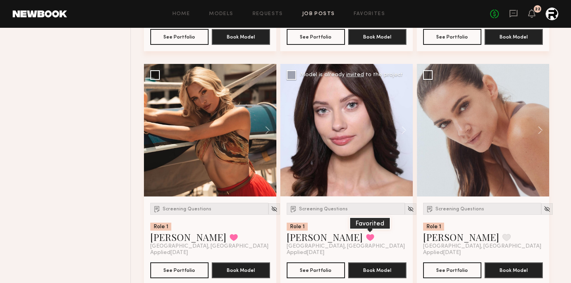
click at [366, 240] on button at bounding box center [370, 237] width 8 height 7
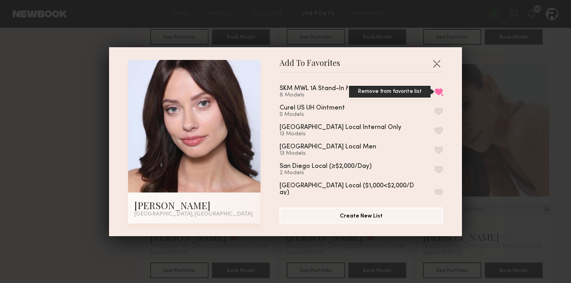
click at [440, 91] on button "Remove from favorite list" at bounding box center [439, 91] width 8 height 7
click at [438, 59] on button "button" at bounding box center [436, 63] width 13 height 13
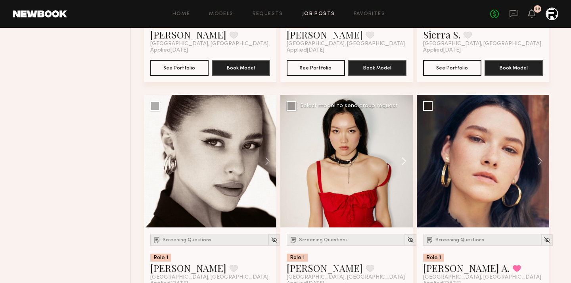
scroll to position [1216, 0]
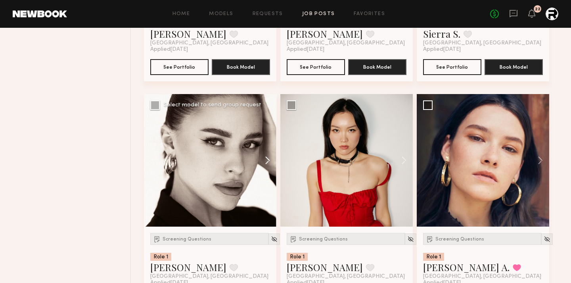
click at [266, 159] on button at bounding box center [263, 160] width 25 height 133
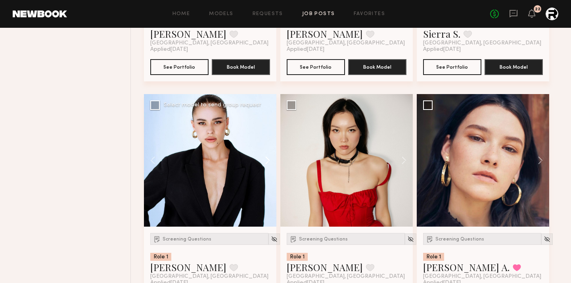
click at [266, 159] on button at bounding box center [263, 160] width 25 height 133
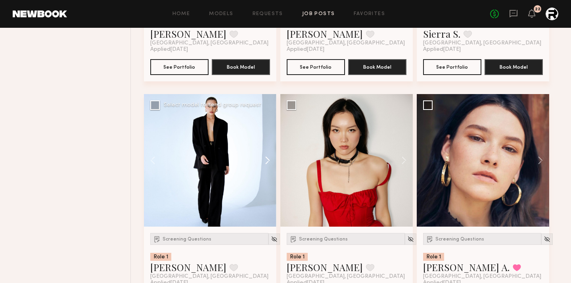
click at [266, 159] on button at bounding box center [263, 160] width 25 height 133
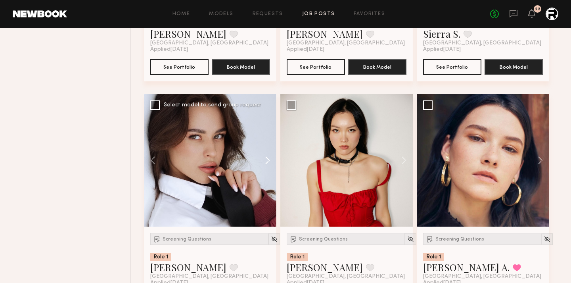
click at [266, 159] on button at bounding box center [263, 160] width 25 height 133
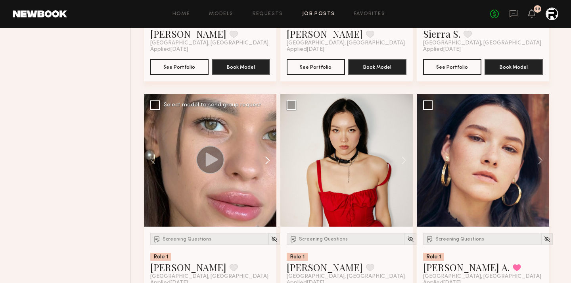
click at [267, 162] on button at bounding box center [263, 160] width 25 height 133
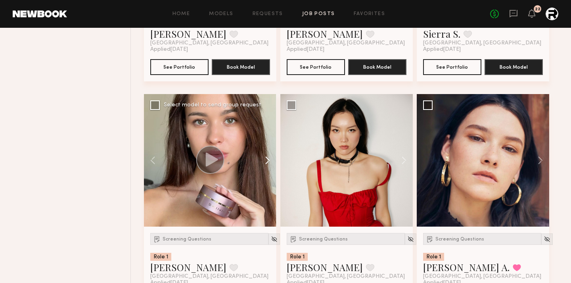
click at [267, 162] on button at bounding box center [263, 160] width 25 height 133
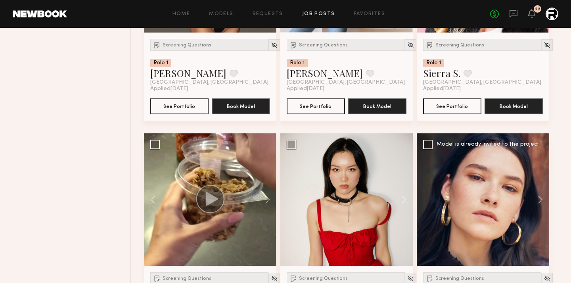
scroll to position [1214, 0]
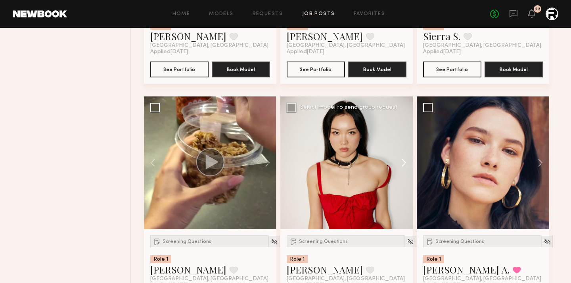
click at [406, 165] on button at bounding box center [400, 162] width 25 height 133
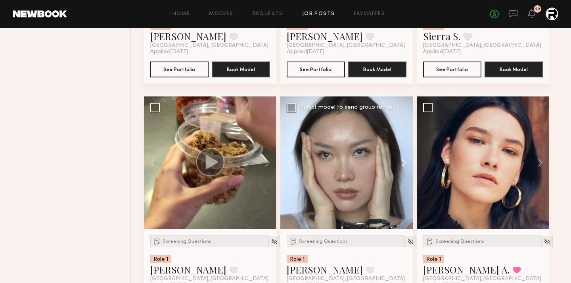
click at [406, 165] on button at bounding box center [400, 162] width 25 height 133
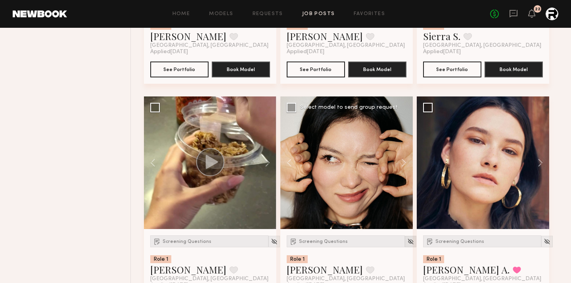
click at [407, 241] on img at bounding box center [410, 241] width 7 height 7
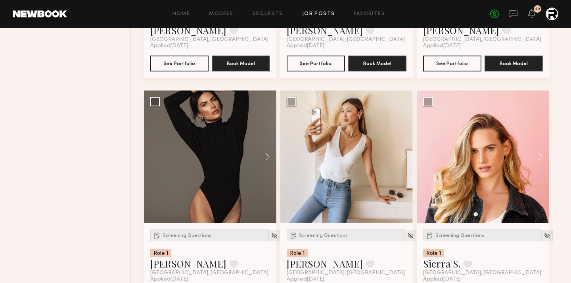
scroll to position [982, 0]
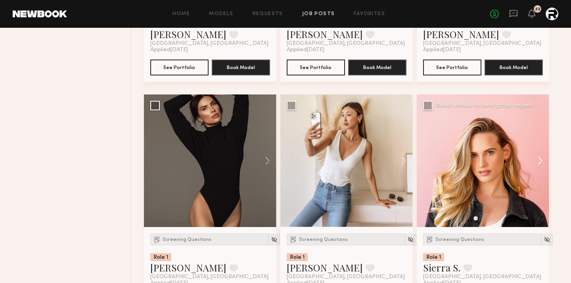
click at [523, 160] on button at bounding box center [536, 160] width 25 height 133
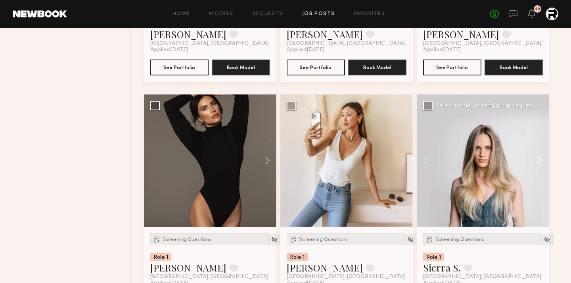
click at [523, 160] on button at bounding box center [536, 160] width 25 height 133
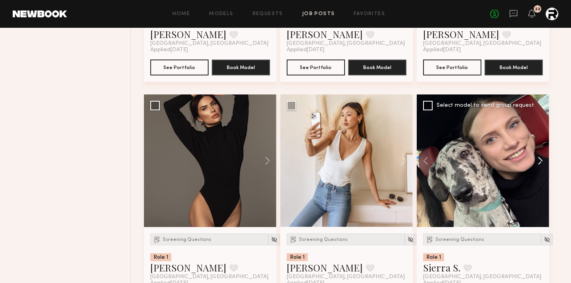
click at [523, 160] on button at bounding box center [536, 160] width 25 height 133
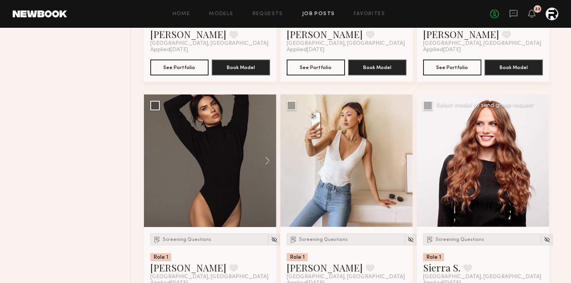
click at [523, 160] on div at bounding box center [483, 160] width 133 height 133
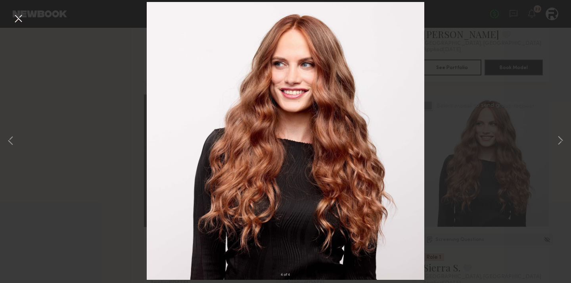
click at [480, 100] on div "4 of 4" at bounding box center [285, 141] width 571 height 283
click at [15, 20] on button at bounding box center [18, 19] width 13 height 14
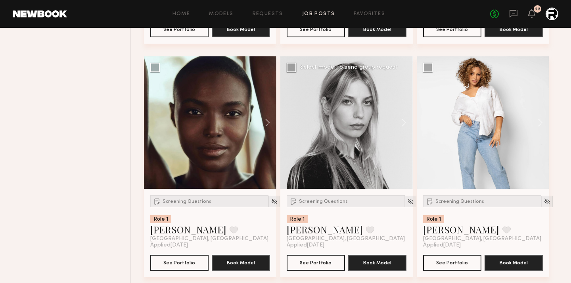
scroll to position [783, 0]
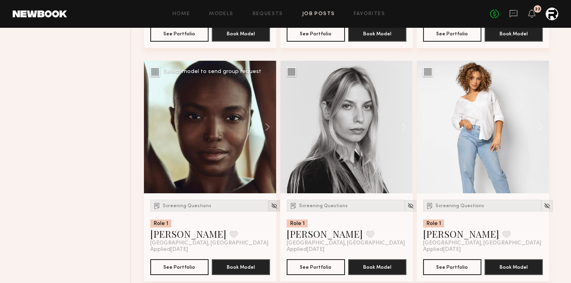
click at [271, 205] on img at bounding box center [274, 205] width 7 height 7
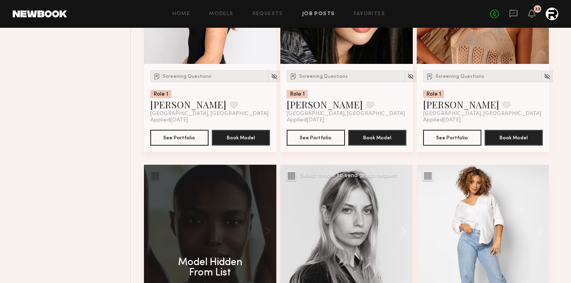
scroll to position [790, 0]
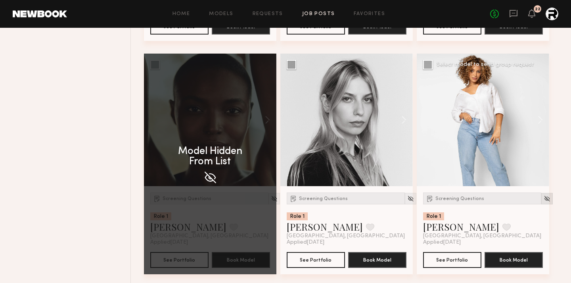
click at [523, 198] on img at bounding box center [547, 198] width 7 height 7
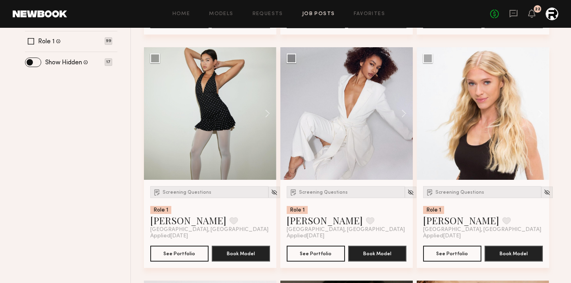
scroll to position [329, 0]
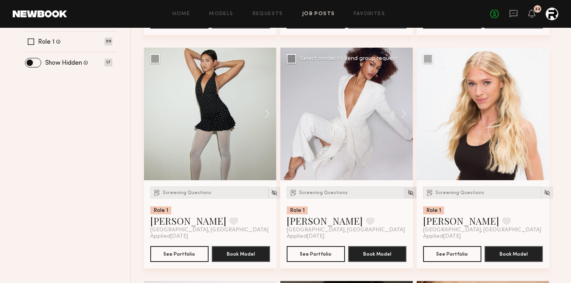
click at [407, 191] on img at bounding box center [410, 192] width 7 height 7
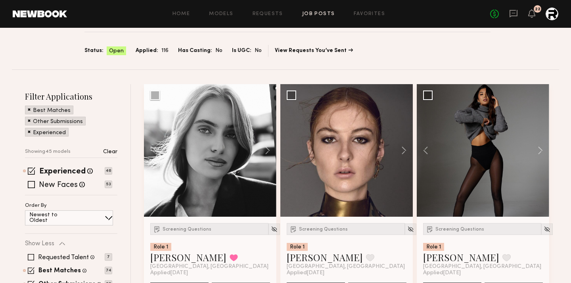
scroll to position [58, 0]
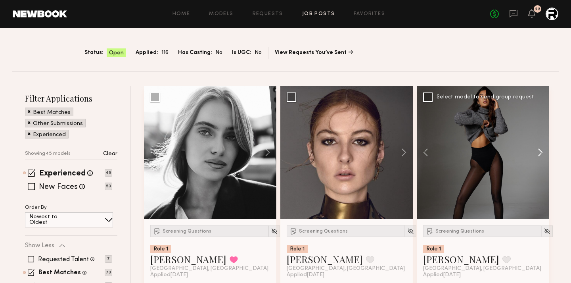
click at [523, 153] on button at bounding box center [536, 152] width 25 height 133
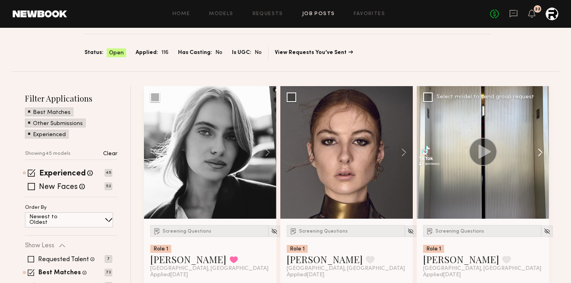
click at [523, 153] on button at bounding box center [536, 152] width 25 height 133
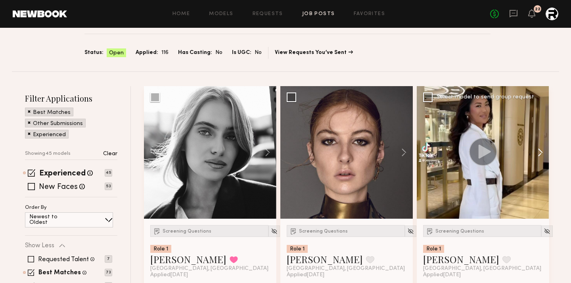
click at [523, 153] on button at bounding box center [536, 152] width 25 height 133
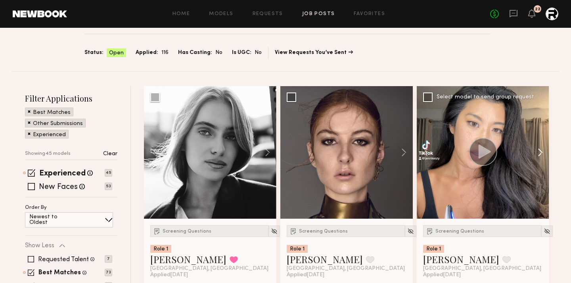
click at [523, 153] on button at bounding box center [536, 152] width 25 height 133
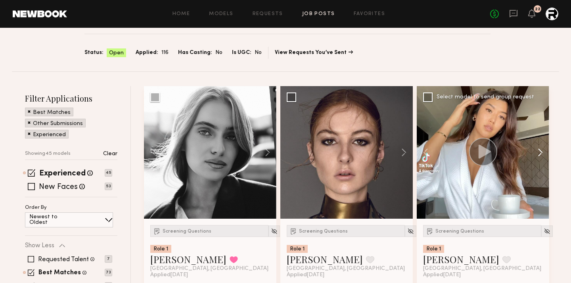
click at [523, 153] on button at bounding box center [536, 152] width 25 height 133
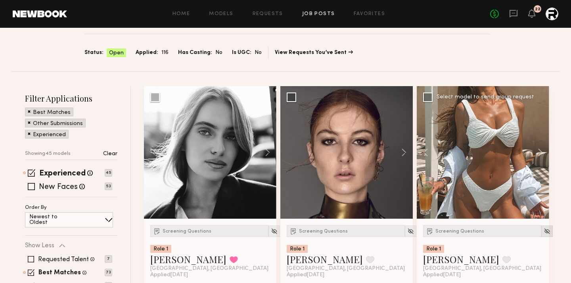
click at [523, 229] on img at bounding box center [547, 231] width 7 height 7
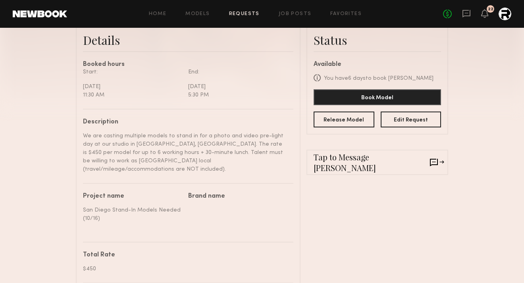
scroll to position [42, 0]
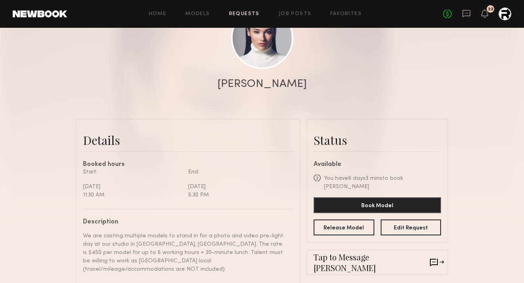
scroll to position [108, 0]
click at [270, 52] on link at bounding box center [262, 37] width 62 height 62
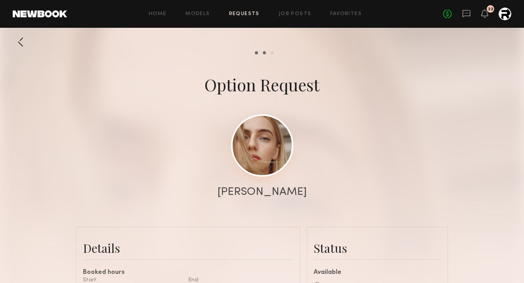
click at [258, 133] on link at bounding box center [262, 145] width 62 height 62
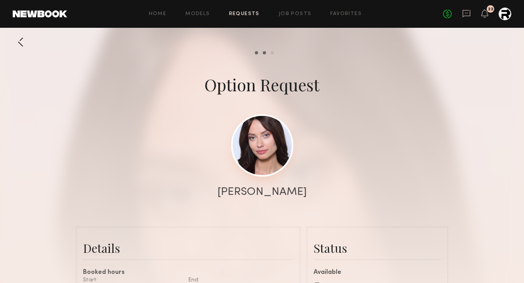
click at [264, 152] on link at bounding box center [262, 145] width 62 height 62
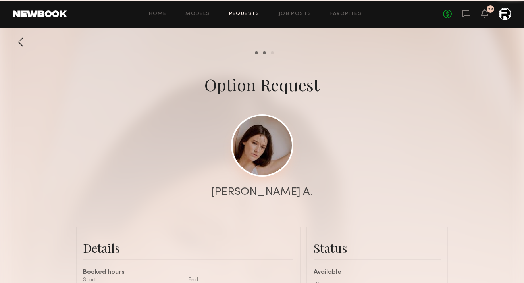
click at [254, 142] on link at bounding box center [262, 145] width 62 height 62
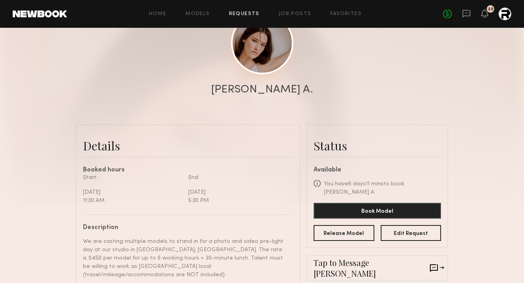
scroll to position [153, 0]
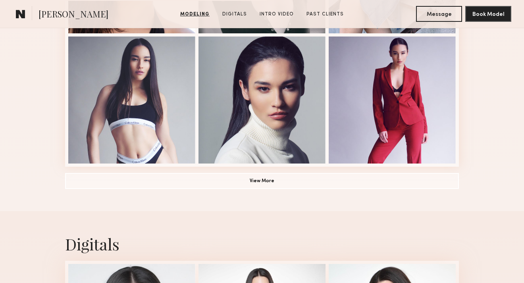
scroll to position [591, 0]
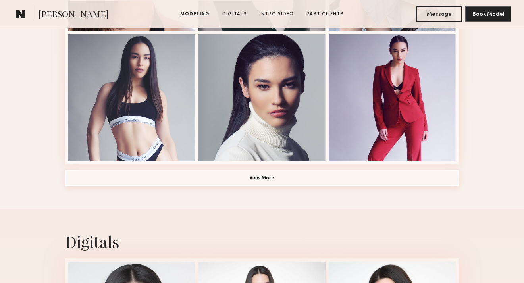
click at [250, 175] on button "View More" at bounding box center [262, 178] width 394 height 16
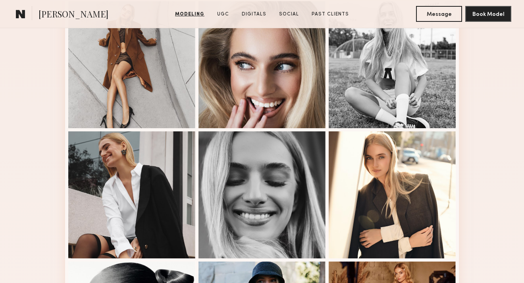
scroll to position [365, 0]
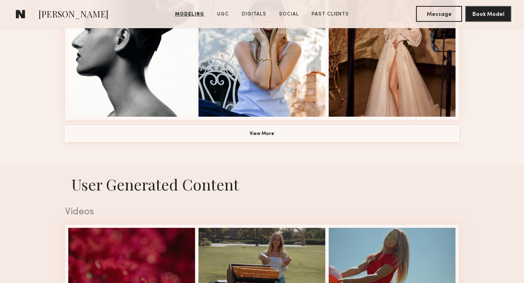
click at [289, 129] on button "View More" at bounding box center [262, 134] width 394 height 16
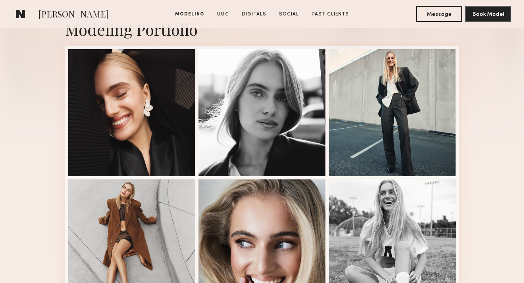
scroll to position [156, 0]
